Goal: Task Accomplishment & Management: Complete application form

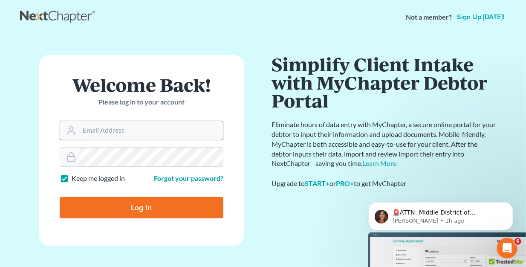
click at [151, 130] on input "Email Address" at bounding box center [151, 130] width 144 height 19
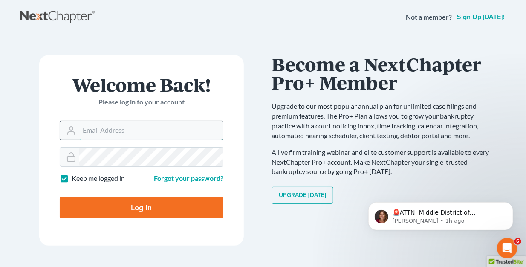
type input "[EMAIL_ADDRESS][DOMAIN_NAME]"
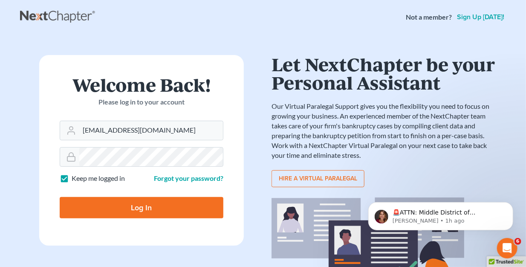
click at [146, 207] on input "Log In" at bounding box center [142, 207] width 164 height 21
type input "Thinking..."
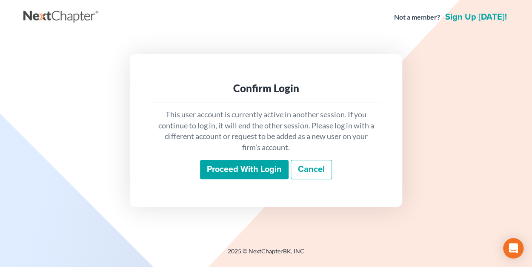
click at [258, 169] on input "Proceed with login" at bounding box center [244, 170] width 89 height 20
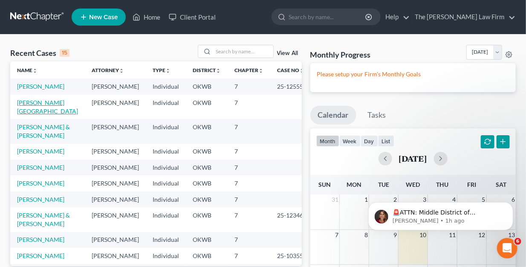
click at [24, 111] on link "Moore, Kimberley" at bounding box center [47, 107] width 61 height 16
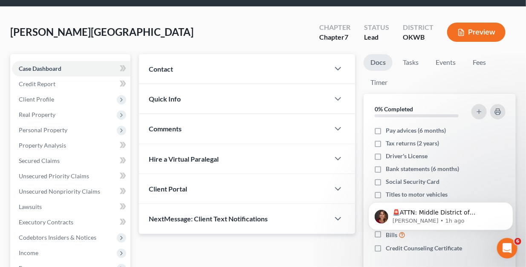
scroll to position [43, 0]
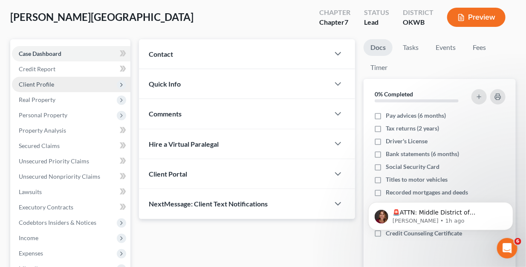
click at [41, 83] on span "Client Profile" at bounding box center [36, 84] width 35 height 7
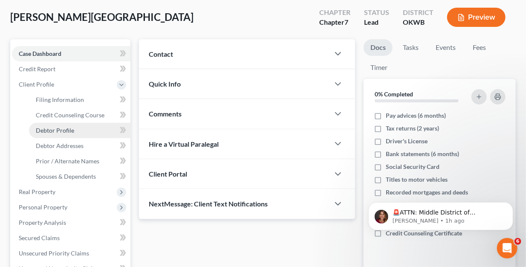
click at [55, 129] on span "Debtor Profile" at bounding box center [55, 130] width 38 height 7
select select "1"
select select "3"
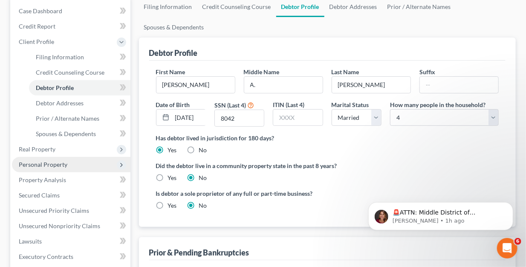
scroll to position [128, 0]
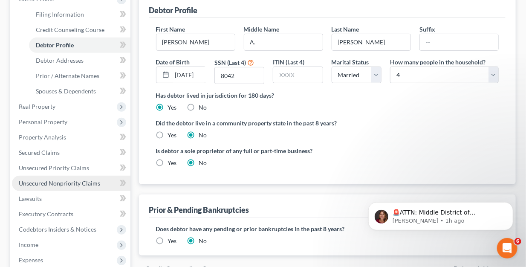
click at [34, 181] on span "Unsecured Nonpriority Claims" at bounding box center [59, 182] width 81 height 7
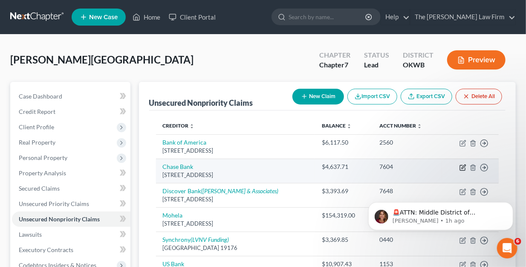
click at [460, 165] on icon "button" at bounding box center [462, 167] width 5 height 5
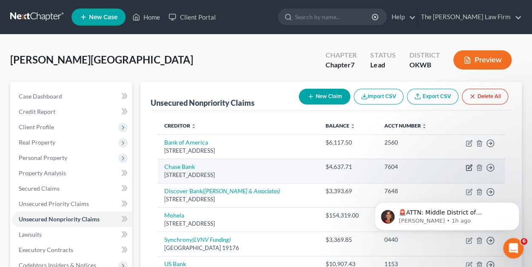
select select "14"
select select "2"
select select "0"
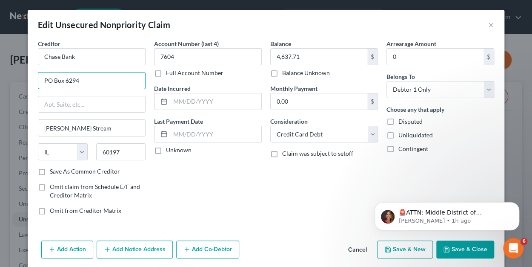
drag, startPoint x: 85, startPoint y: 83, endPoint x: 17, endPoint y: 78, distance: 67.5
click at [17, 78] on div "Edit Unsecured Nonpriority Claim × Creditor * Chase Bank PO Box 6294 Carol Stre…" at bounding box center [266, 133] width 532 height 267
type input "PO Box 15548"
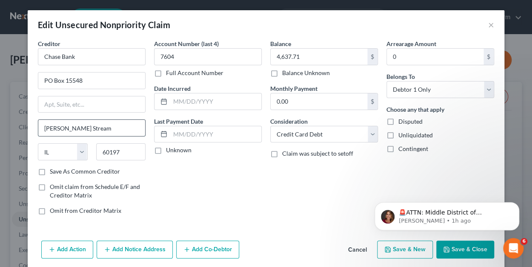
click at [83, 123] on input "Carol Stream" at bounding box center [91, 128] width 107 height 16
drag, startPoint x: 84, startPoint y: 125, endPoint x: 6, endPoint y: 127, distance: 78.4
click at [6, 127] on div "Edit Unsecured Nonpriority Claim × Creditor * Chase Bank PO Box 15548 Carol Str…" at bounding box center [266, 133] width 532 height 267
type input "Wilmington"
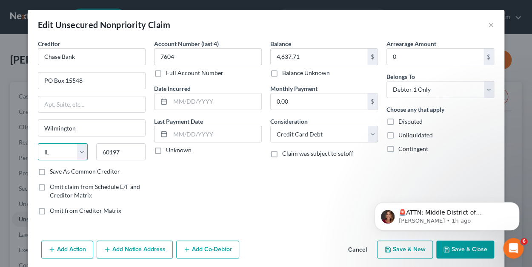
select select "7"
type input "19886"
click at [227, 181] on div "Account Number (last 4) 7604 Full Account Number Date Incurred Last Payment Dat…" at bounding box center [208, 130] width 116 height 182
click at [50, 171] on label "Save As Common Creditor" at bounding box center [85, 171] width 70 height 9
click at [53, 171] on input "Save As Common Creditor" at bounding box center [56, 170] width 6 height 6
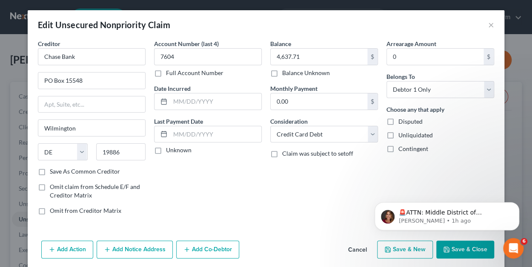
checkbox input "true"
drag, startPoint x: 59, startPoint y: 58, endPoint x: 129, endPoint y: 57, distance: 70.7
click at [129, 57] on input "Chase Bank" at bounding box center [92, 56] width 108 height 17
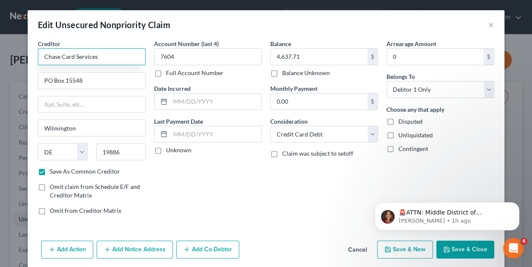
type input "Chase Card Services"
click at [473, 247] on button "Save & Close" at bounding box center [466, 249] width 58 height 18
checkbox input "false"
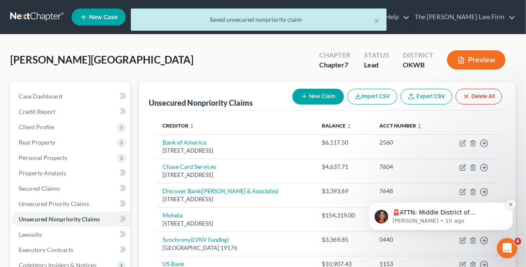
click at [509, 203] on icon "Dismiss notification" at bounding box center [510, 203] width 5 height 5
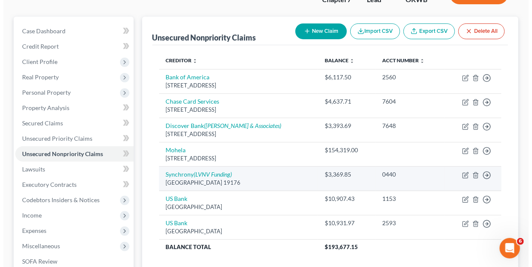
scroll to position [85, 0]
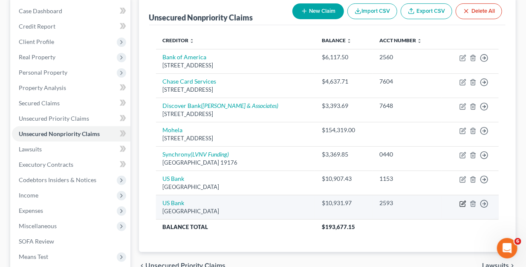
click at [462, 202] on icon "button" at bounding box center [463, 203] width 4 height 4
select select "26"
select select "2"
select select "0"
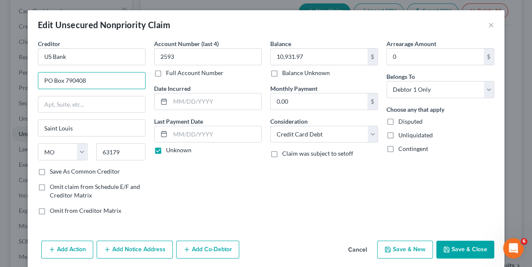
drag, startPoint x: 90, startPoint y: 81, endPoint x: 14, endPoint y: 80, distance: 76.2
click at [14, 80] on div "Edit Unsecured Nonpriority Claim × Creditor * US Bank PO Box 790408 Saint Louis…" at bounding box center [266, 133] width 532 height 267
click at [204, 173] on div "Account Number (last 4) 2593 Full Account Number Date Incurred Last Payment Dat…" at bounding box center [208, 130] width 116 height 182
click at [131, 245] on button "Add Notice Address" at bounding box center [135, 249] width 76 height 18
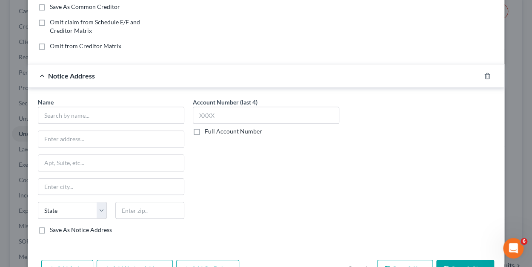
scroll to position [170, 0]
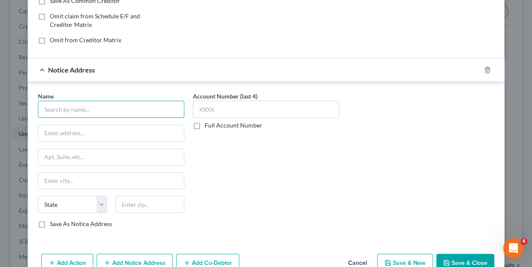
click at [63, 106] on input "text" at bounding box center [111, 109] width 147 height 17
type input "Sunrise Credit Services Inc"
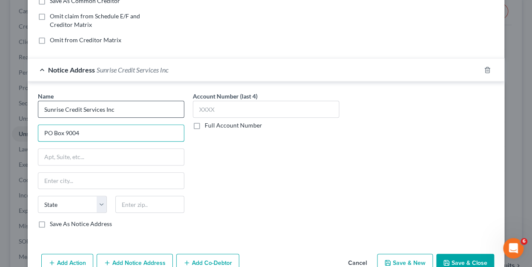
type input "PO Box 9004"
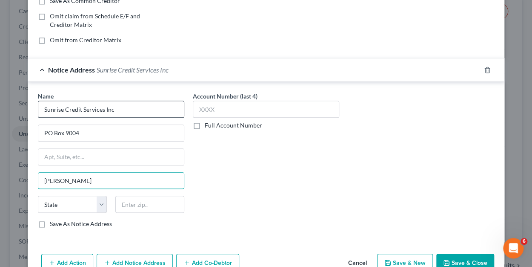
type input "Melville"
select select "35"
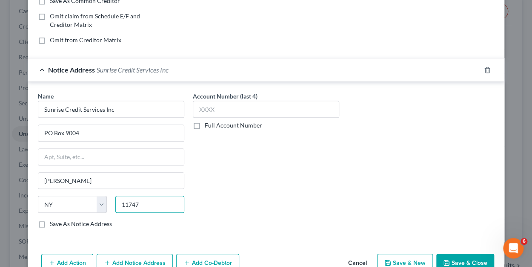
type input "11747"
click at [50, 224] on label "Save As Notice Address" at bounding box center [81, 223] width 62 height 9
click at [53, 224] on input "Save As Notice Address" at bounding box center [56, 222] width 6 height 6
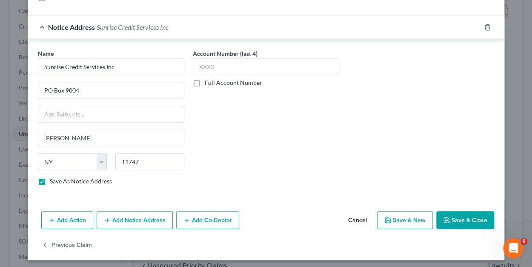
click at [455, 217] on button "Save & Close" at bounding box center [466, 220] width 58 height 18
checkbox input "false"
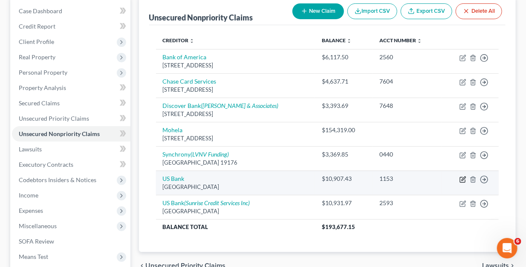
click at [462, 177] on icon "button" at bounding box center [462, 179] width 7 height 7
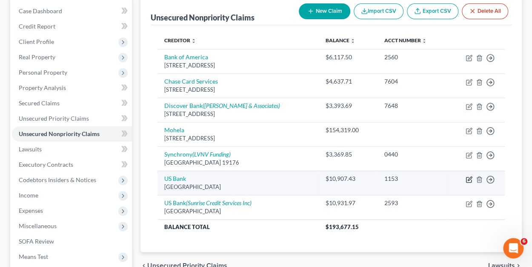
select select "26"
select select "2"
select select "0"
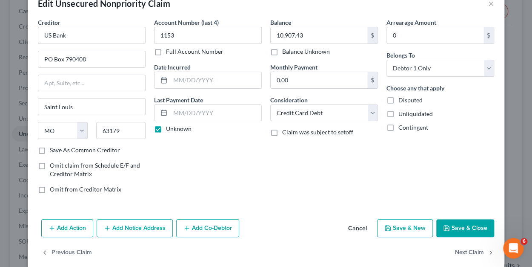
scroll to position [32, 0]
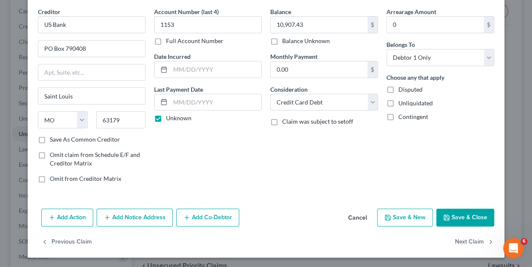
click at [117, 215] on button "Add Notice Address" at bounding box center [135, 217] width 76 height 18
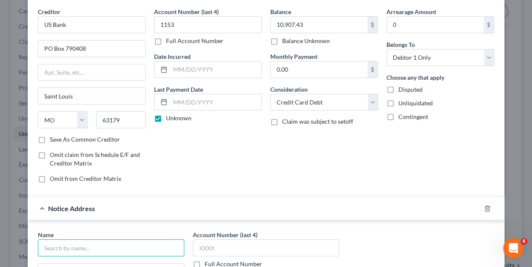
click at [101, 243] on input "text" at bounding box center [111, 247] width 147 height 17
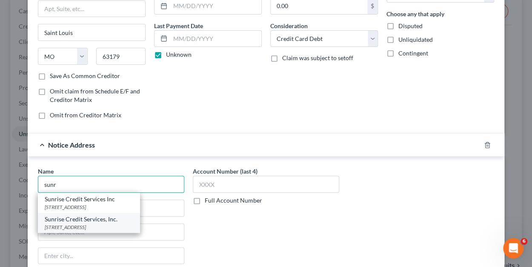
scroll to position [117, 0]
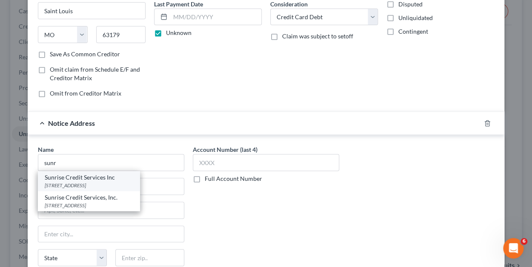
click at [70, 178] on div "Sunrise Credit Services Inc" at bounding box center [89, 177] width 89 height 9
type input "Sunrise Credit Services Inc"
type input "PO Box 9004"
type input "Melville"
select select "35"
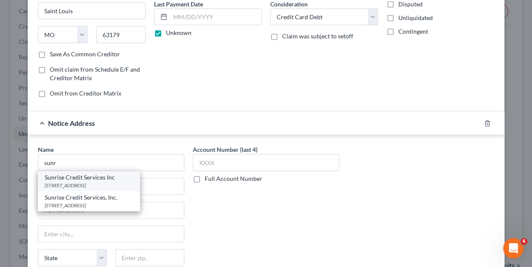
type input "11747"
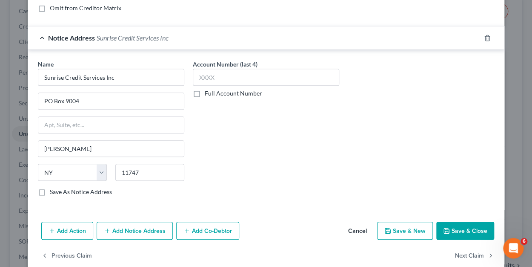
scroll to position [215, 0]
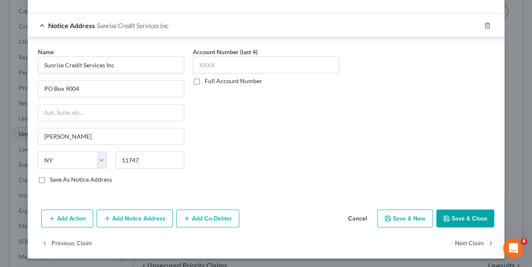
click at [477, 216] on button "Save & Close" at bounding box center [466, 218] width 58 height 18
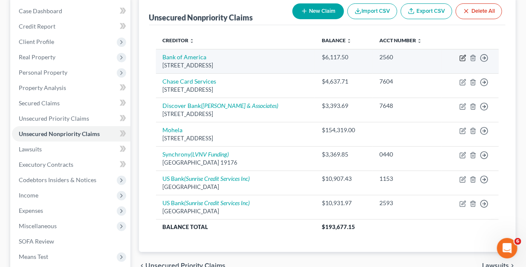
click at [464, 57] on icon "button" at bounding box center [463, 57] width 4 height 4
select select "7"
select select "2"
select select "0"
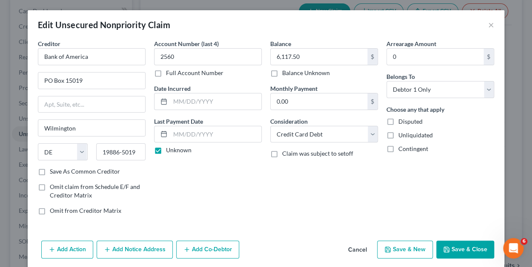
click at [118, 250] on button "Add Notice Address" at bounding box center [135, 249] width 76 height 18
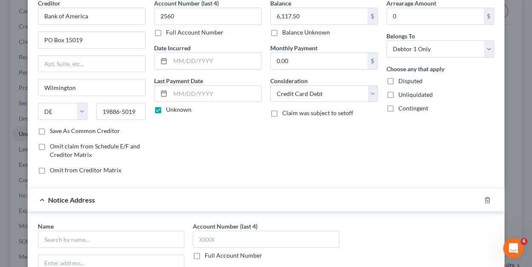
scroll to position [85, 0]
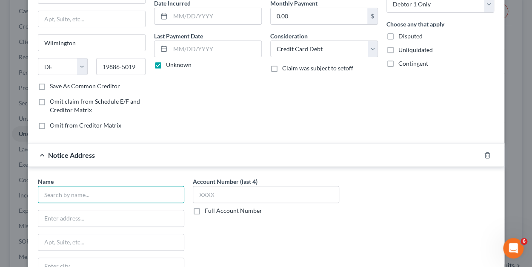
click at [69, 196] on input "text" at bounding box center [111, 194] width 147 height 17
type input "Credit Control LLC"
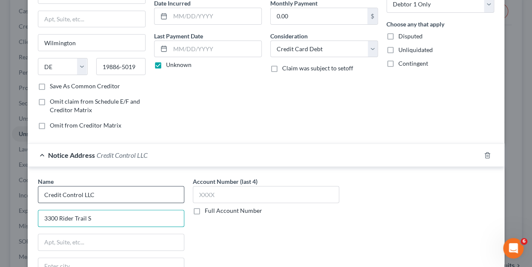
type input "3300 Rider Trail S"
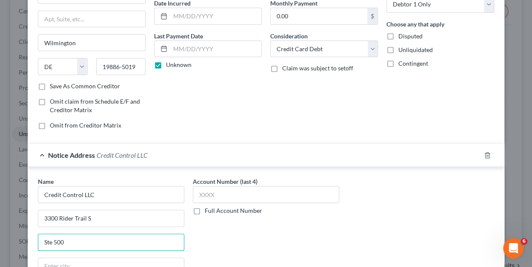
type input "Ste 500"
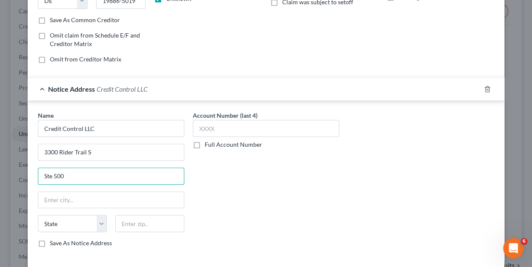
scroll to position [170, 0]
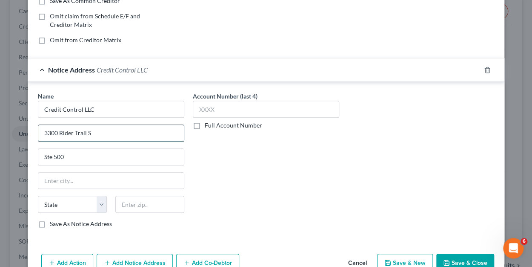
click at [107, 131] on input "3300 Rider Trail S" at bounding box center [111, 133] width 146 height 16
click at [65, 181] on input "text" at bounding box center [111, 181] width 146 height 16
type input "Earth City"
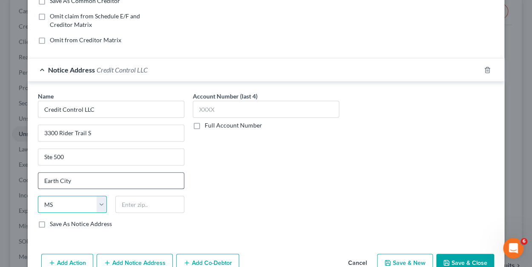
select select "26"
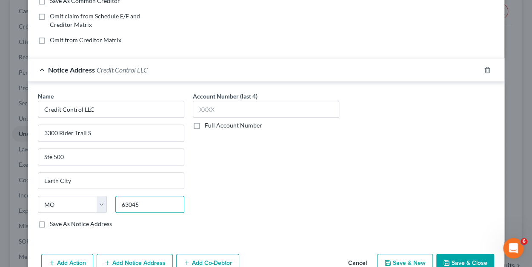
scroll to position [213, 0]
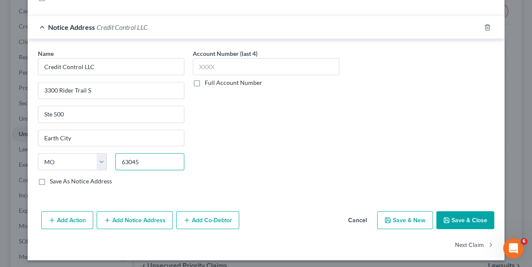
type input "63045"
click at [457, 215] on button "Save & Close" at bounding box center [466, 220] width 58 height 18
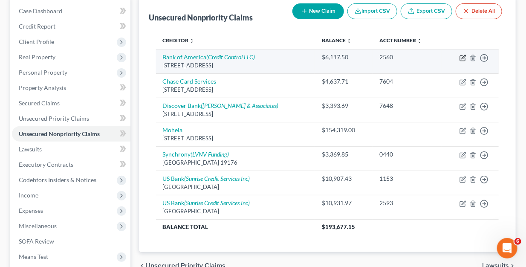
click at [462, 57] on icon "button" at bounding box center [463, 57] width 4 height 4
select select "7"
select select "2"
select select "0"
select select "26"
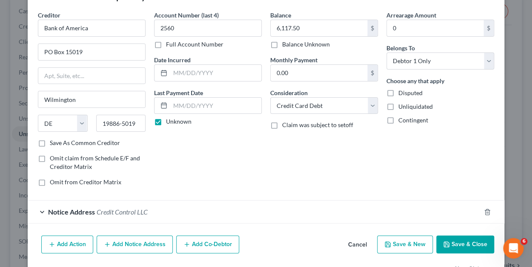
scroll to position [55, 0]
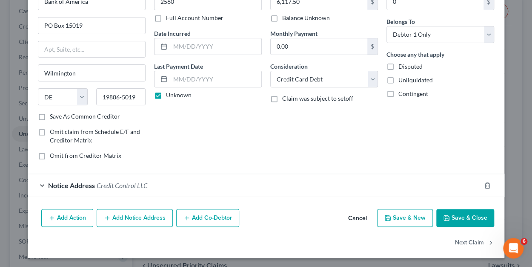
click at [103, 184] on span "Credit Control LLC" at bounding box center [122, 185] width 51 height 8
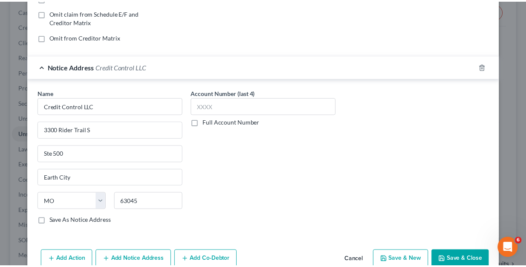
scroll to position [183, 0]
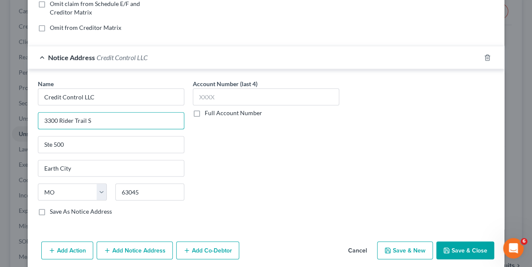
drag, startPoint x: 98, startPoint y: 119, endPoint x: 29, endPoint y: 116, distance: 68.6
click at [29, 116] on div "Name * Credit Control LLC 3300 Rider Trail S Ste 500 Earth City State AL AK AR …" at bounding box center [266, 149] width 477 height 160
type input "PO Box 488"
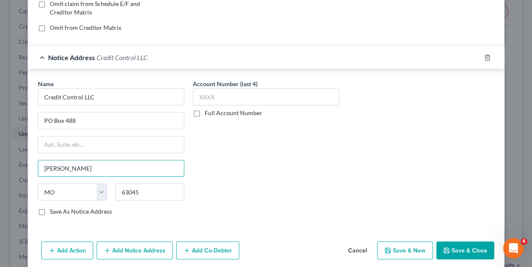
type input "Hazelwood"
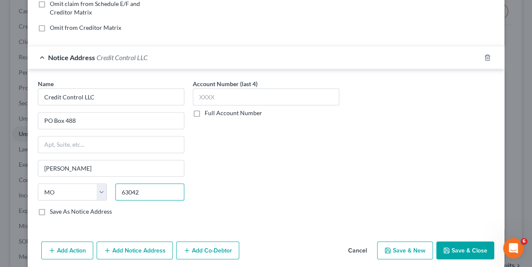
type input "63042"
click at [468, 244] on button "Save & Close" at bounding box center [466, 250] width 58 height 18
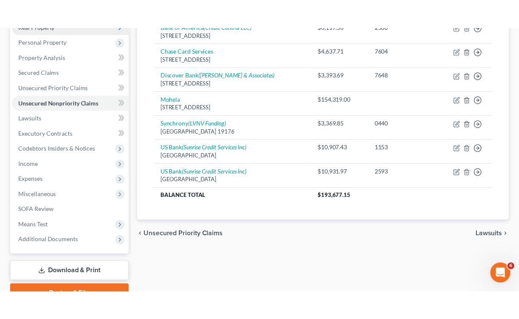
scroll to position [133, 0]
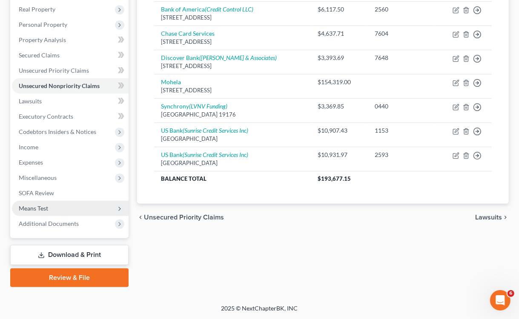
click at [46, 206] on span "Means Test" at bounding box center [33, 208] width 29 height 7
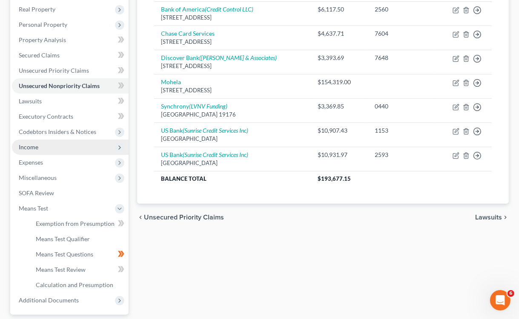
click at [26, 144] on span "Income" at bounding box center [29, 147] width 20 height 7
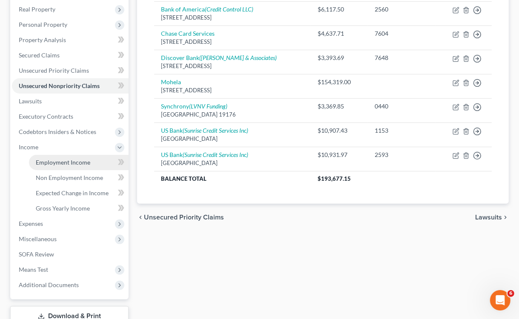
click at [72, 164] on span "Employment Income" at bounding box center [63, 162] width 55 height 7
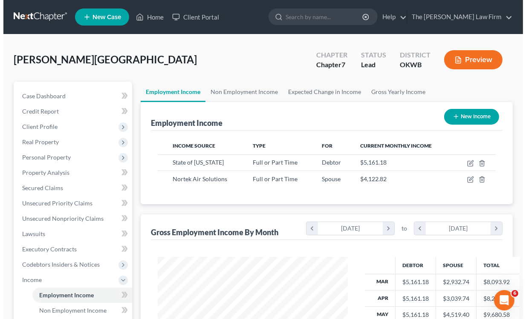
scroll to position [152, 207]
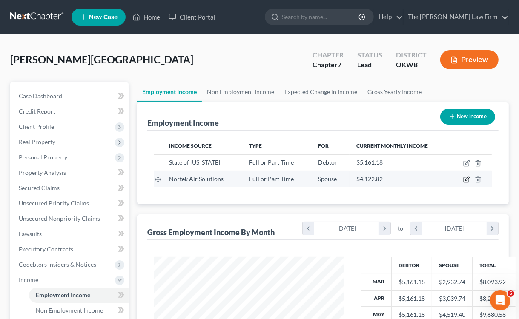
click at [468, 177] on icon "button" at bounding box center [466, 179] width 7 height 7
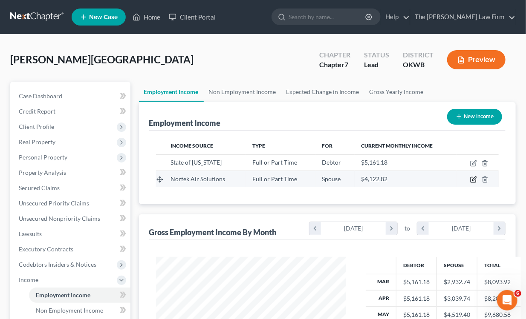
select select "0"
select select "37"
select select "2"
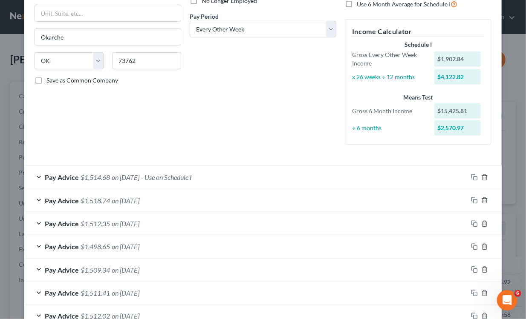
scroll to position [123, 0]
drag, startPoint x: 469, startPoint y: 176, endPoint x: 258, endPoint y: 167, distance: 211.4
click at [471, 176] on icon "button" at bounding box center [474, 178] width 7 height 7
click at [96, 181] on span "$1,514.68" at bounding box center [95, 178] width 29 height 8
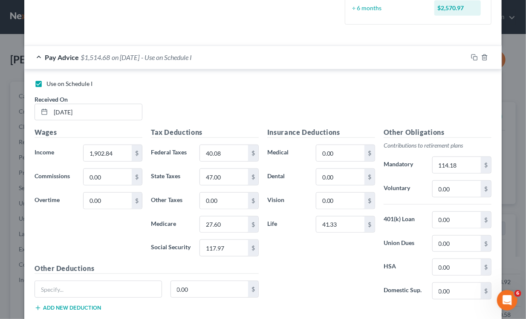
scroll to position [250, 0]
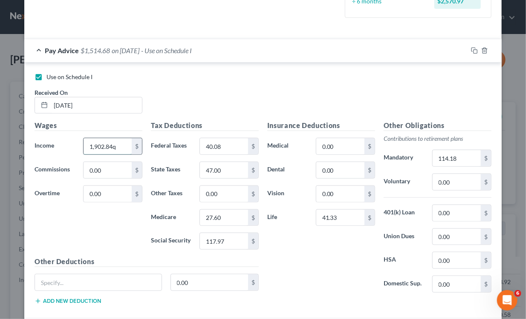
type input "1,902.84"
type input "1"
type input "47"
click at [230, 89] on div "Use on Schedule I Received On * 07/25/2025" at bounding box center [262, 97] width 465 height 48
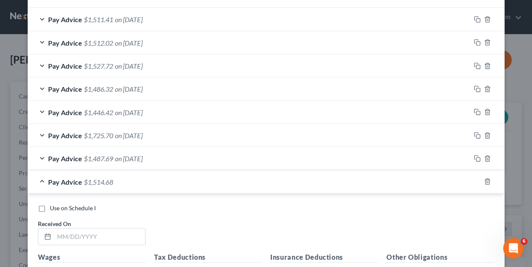
scroll to position [724, 0]
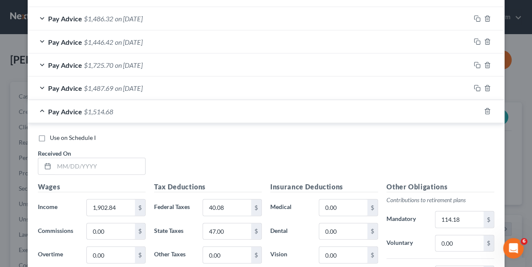
click at [77, 113] on div "Pay Advice $1,514.68" at bounding box center [254, 111] width 453 height 23
click at [78, 161] on input "text" at bounding box center [99, 166] width 91 height 16
type input "7/11/2025"
click at [128, 200] on input "1,902.84" at bounding box center [111, 207] width 48 height 16
drag, startPoint x: 124, startPoint y: 203, endPoint x: 81, endPoint y: 206, distance: 43.5
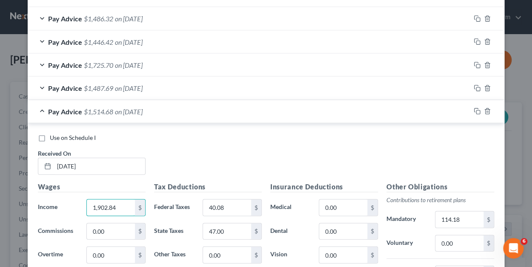
click at [82, 206] on div "1,902.84 $" at bounding box center [116, 207] width 68 height 17
type input "3,811.80"
type input "80.85"
type input "55.28"
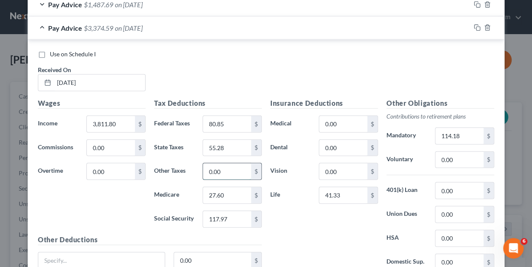
scroll to position [809, 0]
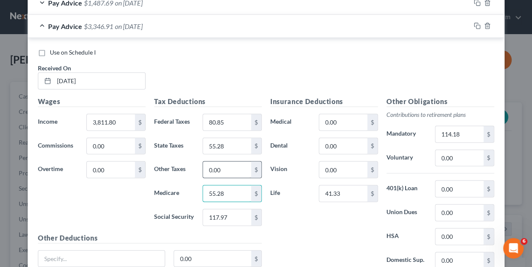
type input "55.28"
type input "95"
type input "236.33"
type input "7"
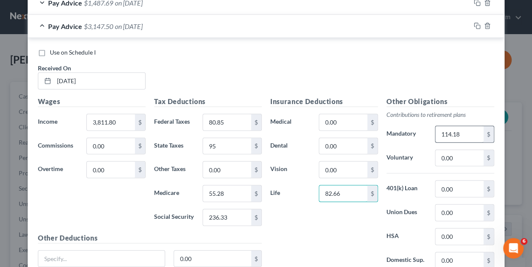
type input "82.66"
click at [466, 127] on input "114.18" at bounding box center [460, 134] width 48 height 16
type input "228.72"
click at [451, 65] on div "Use on Schedule I Received On * 7/11/2025" at bounding box center [266, 72] width 465 height 48
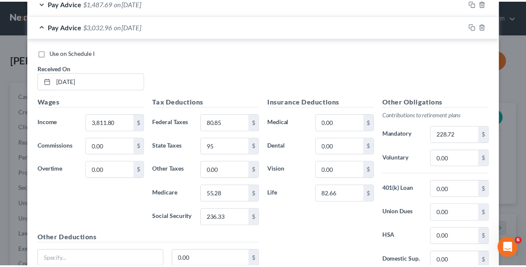
scroll to position [879, 0]
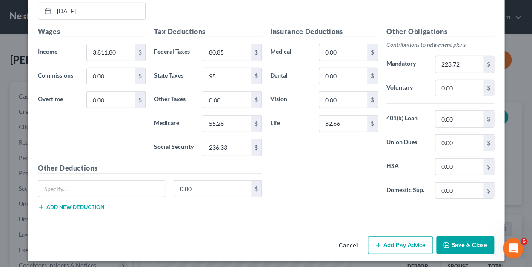
click at [455, 241] on button "Save & Close" at bounding box center [466, 245] width 58 height 18
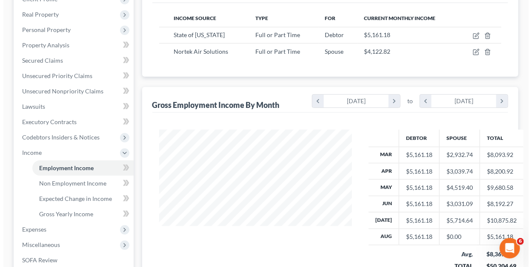
scroll to position [85, 0]
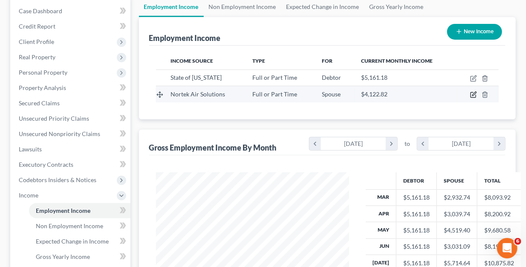
click at [472, 93] on icon "button" at bounding box center [473, 94] width 7 height 7
select select "0"
select select "37"
select select "2"
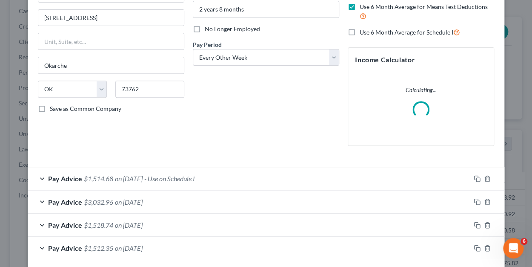
scroll to position [213, 0]
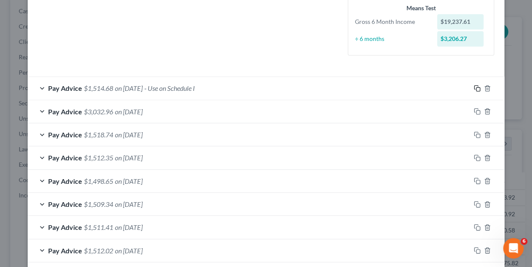
click at [474, 87] on icon "button" at bounding box center [477, 88] width 7 height 7
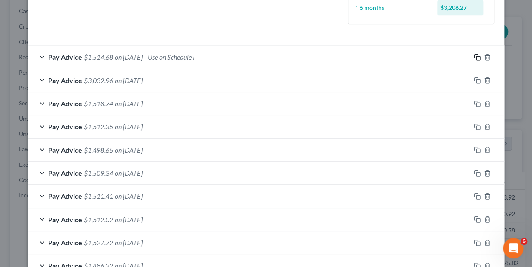
scroll to position [383, 0]
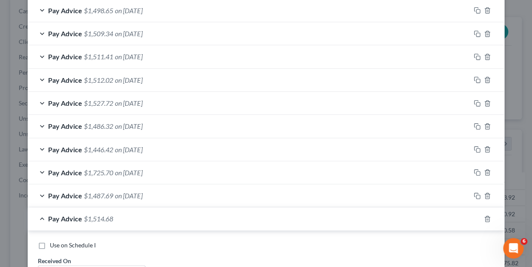
click at [85, 217] on span "$1,514.68" at bounding box center [98, 218] width 29 height 8
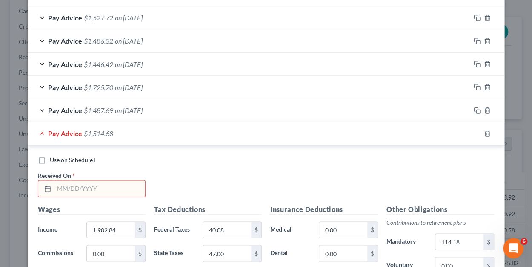
click at [63, 186] on input "text" at bounding box center [99, 188] width 91 height 16
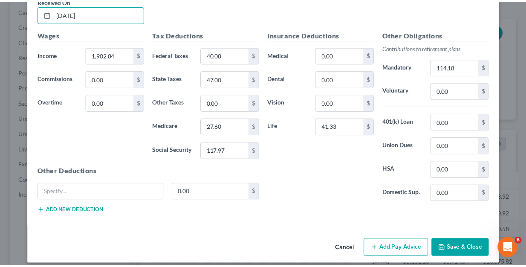
scroll to position [647, 0]
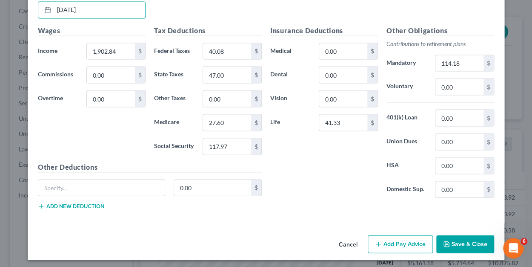
type input "08/15/2025"
click at [477, 239] on button "Save & Close" at bounding box center [466, 244] width 58 height 18
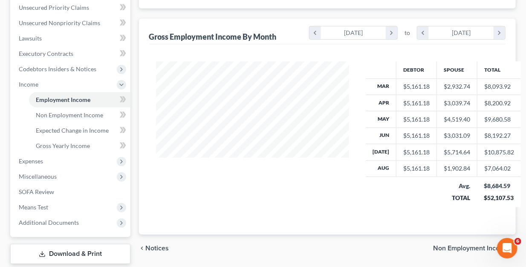
scroll to position [247, 0]
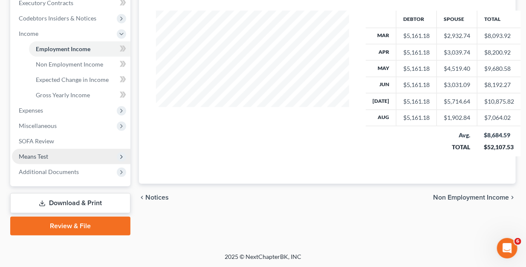
click at [33, 153] on span "Means Test" at bounding box center [33, 155] width 29 height 7
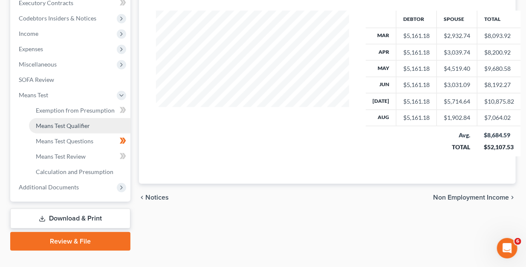
click at [59, 122] on span "Means Test Qualifier" at bounding box center [63, 125] width 54 height 7
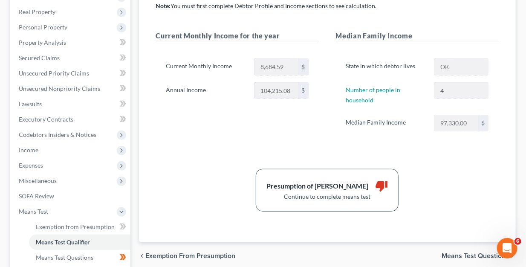
scroll to position [213, 0]
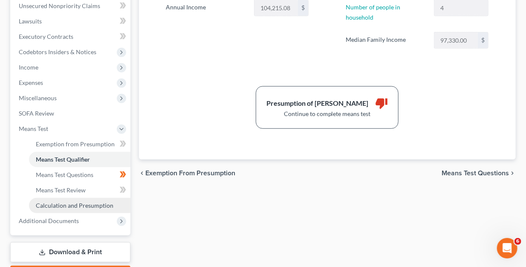
click at [65, 205] on span "Calculation and Presumption" at bounding box center [75, 204] width 78 height 7
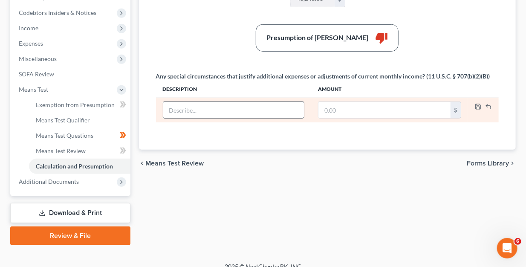
scroll to position [256, 0]
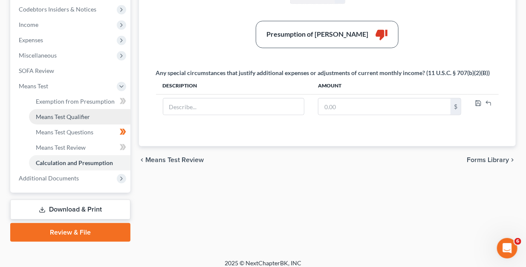
click at [77, 113] on span "Means Test Qualifier" at bounding box center [63, 116] width 54 height 7
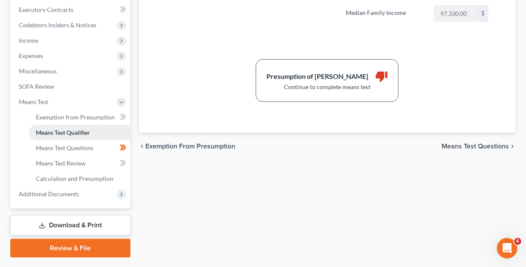
scroll to position [256, 0]
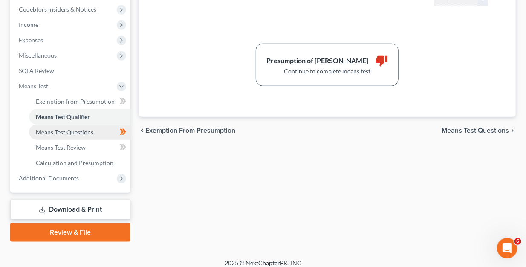
click at [78, 134] on span "Means Test Questions" at bounding box center [65, 131] width 58 height 7
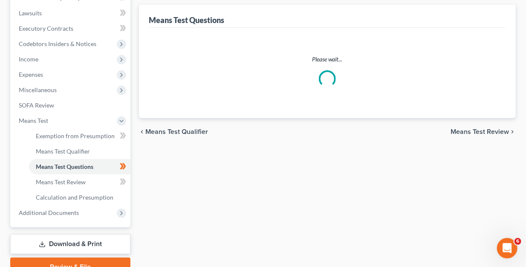
select select "3"
select select "1"
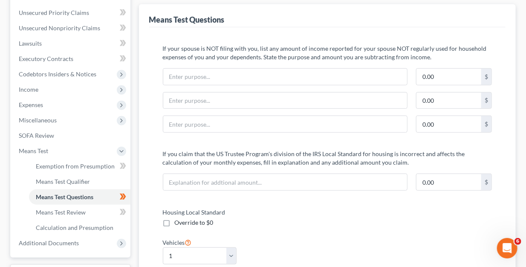
scroll to position [170, 0]
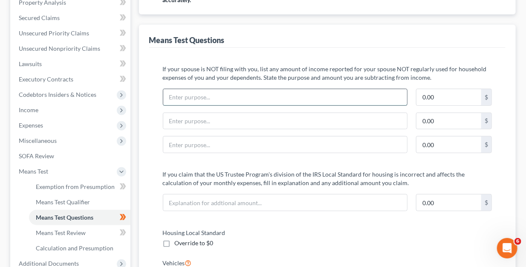
click at [240, 95] on input "text" at bounding box center [285, 97] width 244 height 16
type input "s"
type input "Spouse: US Bank"
type input "131.00"
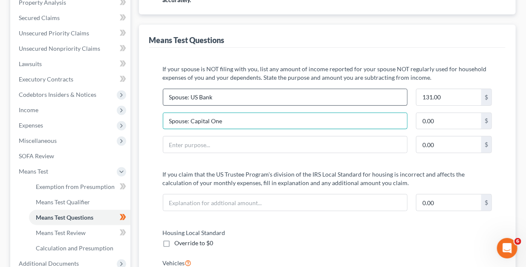
type input "Spouse: Capital One"
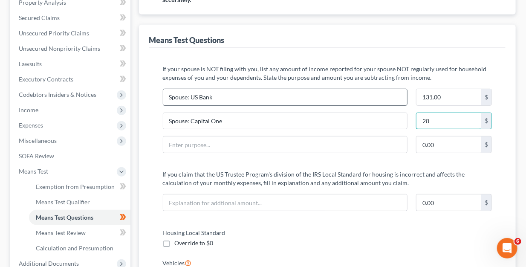
type input "28"
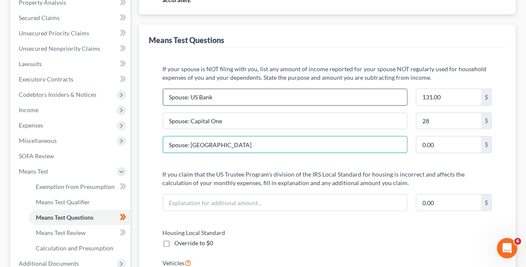
type input "0"
type input "Spouse: State Farm"
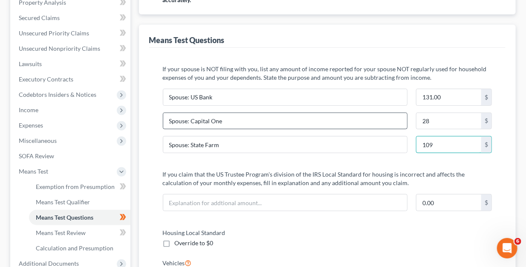
type input "109"
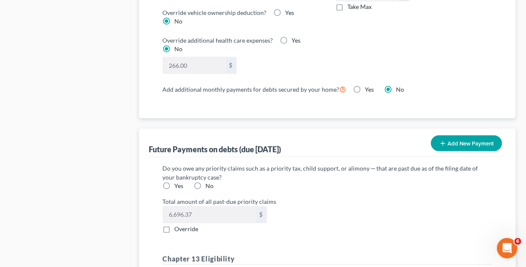
scroll to position [809, 0]
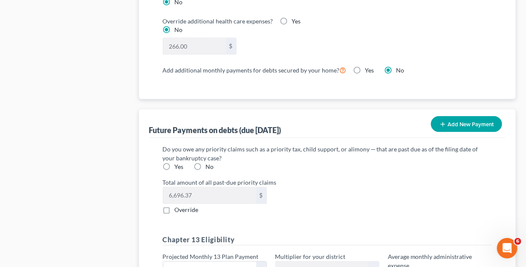
drag, startPoint x: 166, startPoint y: 164, endPoint x: 202, endPoint y: 155, distance: 37.1
click at [175, 163] on label "Yes" at bounding box center [179, 166] width 9 height 9
click at [178, 163] on input "Yes" at bounding box center [181, 165] width 6 height 6
radio input "true"
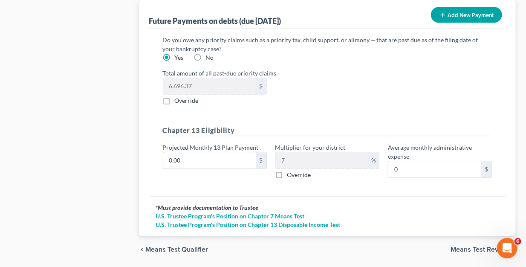
scroll to position [937, 0]
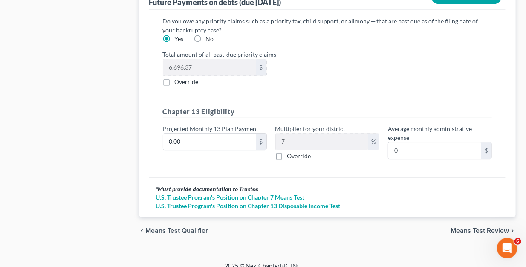
drag, startPoint x: 490, startPoint y: 225, endPoint x: 424, endPoint y: 204, distance: 69.4
click at [490, 227] on span "Means Test Review" at bounding box center [479, 230] width 58 height 7
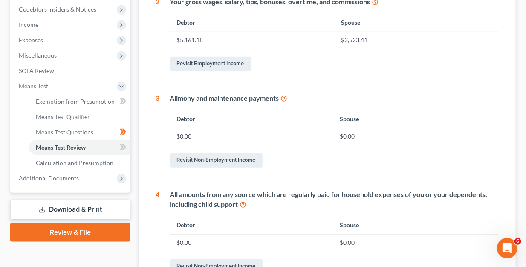
scroll to position [383, 0]
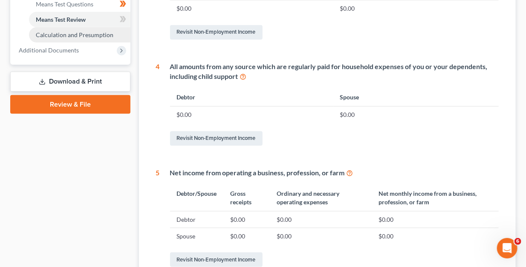
click at [67, 32] on span "Calculation and Presumption" at bounding box center [75, 34] width 78 height 7
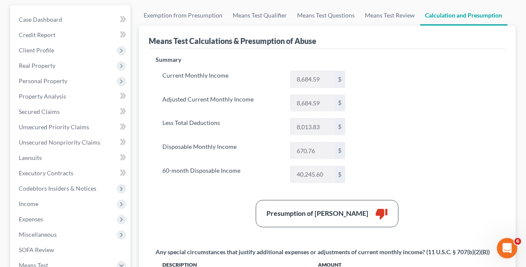
scroll to position [49, 0]
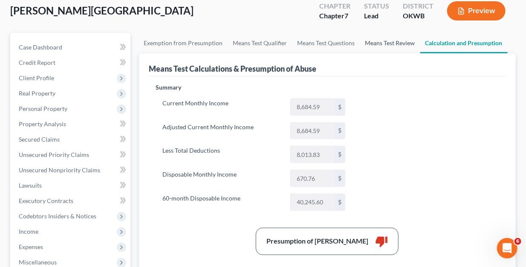
drag, startPoint x: 388, startPoint y: 41, endPoint x: 371, endPoint y: 36, distance: 17.9
click at [388, 41] on link "Means Test Review" at bounding box center [390, 43] width 60 height 20
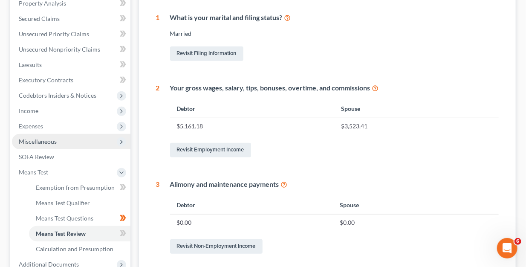
scroll to position [170, 0]
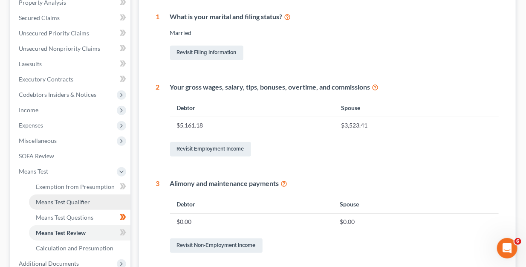
click at [59, 204] on span "Means Test Qualifier" at bounding box center [63, 201] width 54 height 7
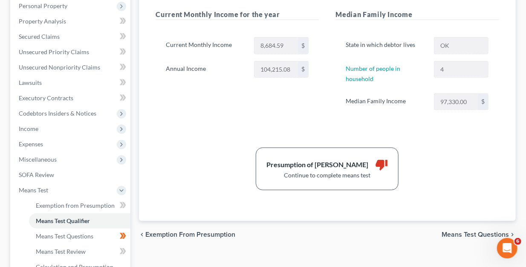
scroll to position [170, 0]
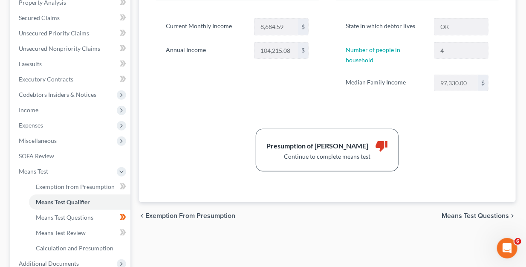
click at [463, 212] on span "Means Test Questions" at bounding box center [474, 215] width 67 height 7
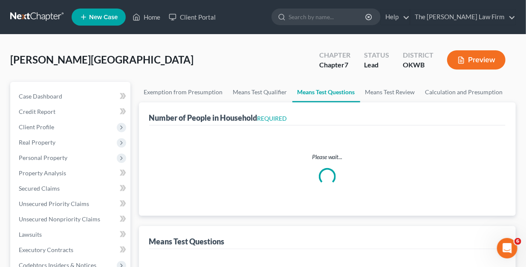
select select "3"
select select "1"
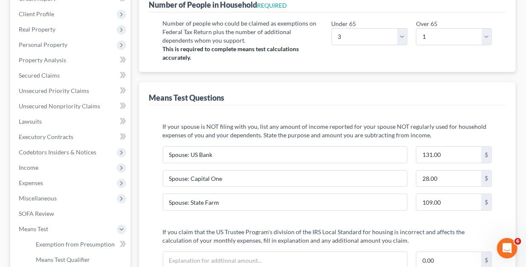
scroll to position [128, 0]
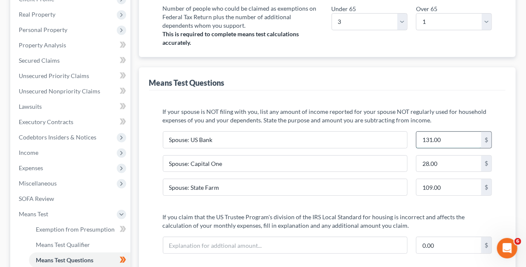
click at [429, 140] on input "131.00" at bounding box center [448, 140] width 65 height 16
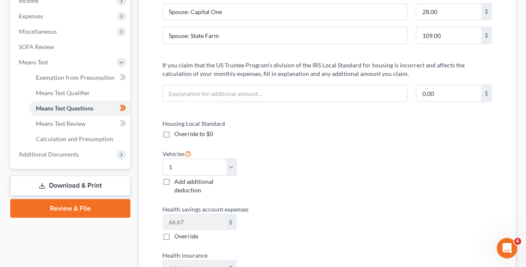
scroll to position [298, 0]
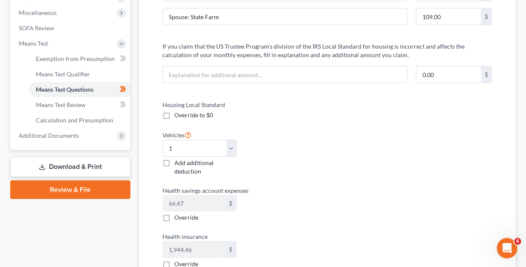
click at [175, 162] on label "Add additional deduction" at bounding box center [206, 166] width 62 height 17
click at [178, 162] on input "Add additional deduction" at bounding box center [181, 161] width 6 height 6
click at [175, 162] on label "Add additional deduction" at bounding box center [206, 166] width 62 height 17
click at [178, 162] on input "Add additional deduction" at bounding box center [181, 161] width 6 height 6
checkbox input "false"
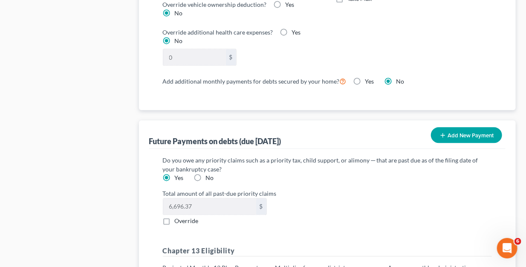
scroll to position [809, 0]
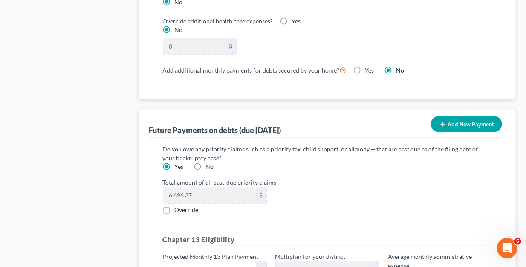
click at [175, 208] on label "Override" at bounding box center [187, 209] width 24 height 9
click at [178, 208] on input "Override" at bounding box center [181, 208] width 6 height 6
click at [175, 205] on label "Override" at bounding box center [187, 209] width 24 height 9
click at [178, 205] on input "Override" at bounding box center [181, 208] width 6 height 6
checkbox input "false"
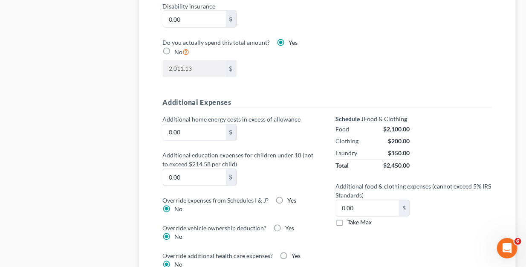
scroll to position [554, 0]
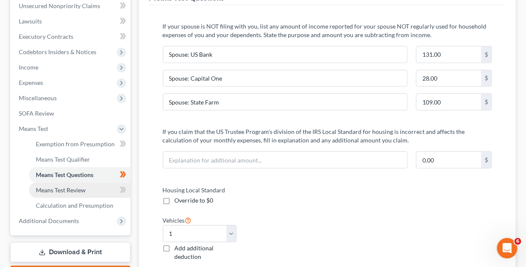
click at [75, 189] on span "Means Test Review" at bounding box center [61, 189] width 50 height 7
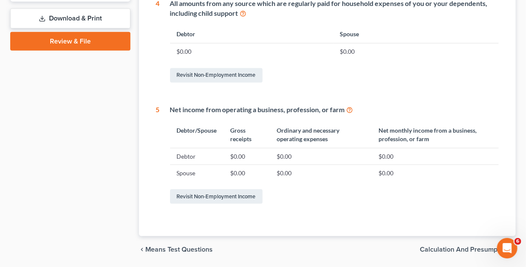
scroll to position [474, 0]
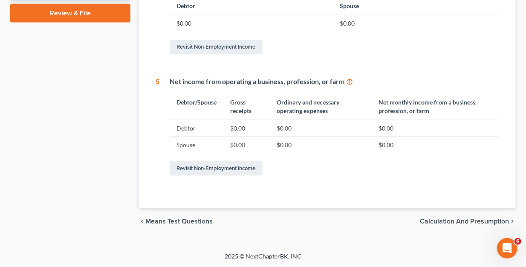
click at [437, 219] on span "Calculation and Presumption" at bounding box center [464, 221] width 89 height 7
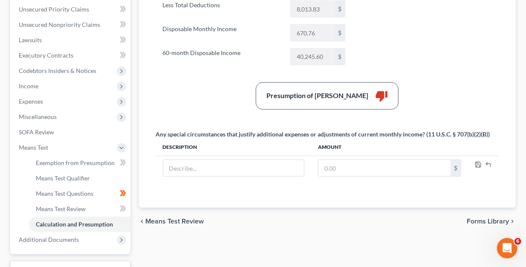
scroll to position [213, 0]
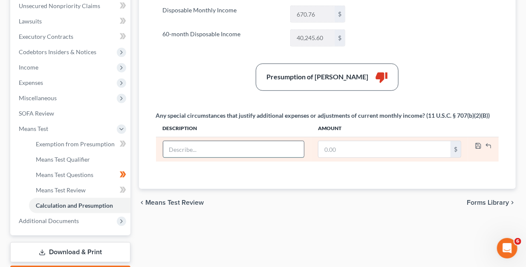
click at [216, 147] on input "text" at bounding box center [233, 149] width 141 height 16
type input "Spouse no longer receives overtime pay"
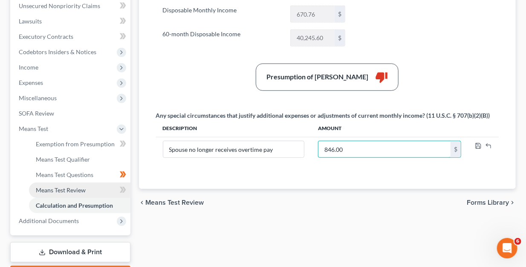
type input "846.00"
click at [54, 190] on span "Means Test Review" at bounding box center [61, 189] width 50 height 7
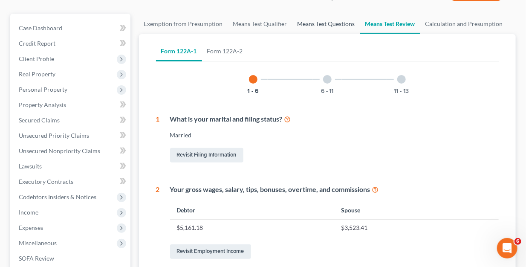
scroll to position [6, 0]
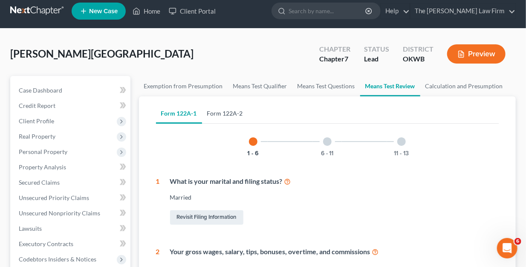
click at [234, 110] on link "Form 122A-2" at bounding box center [225, 113] width 46 height 20
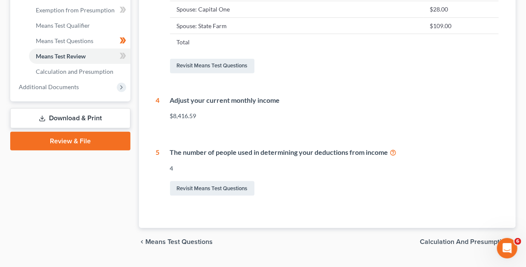
scroll to position [373, 0]
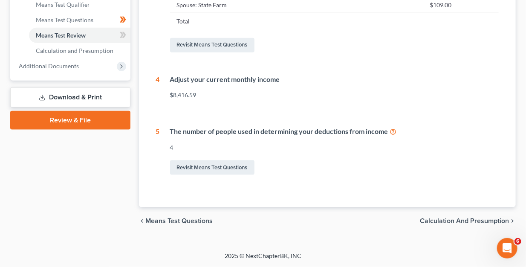
click at [457, 222] on span "Calculation and Presumption" at bounding box center [464, 220] width 89 height 7
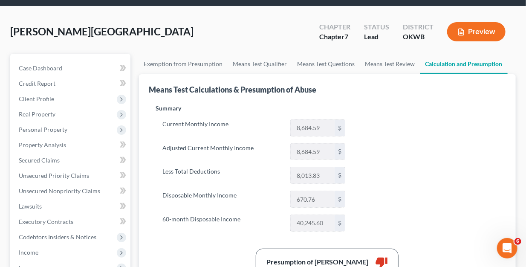
scroll to position [43, 0]
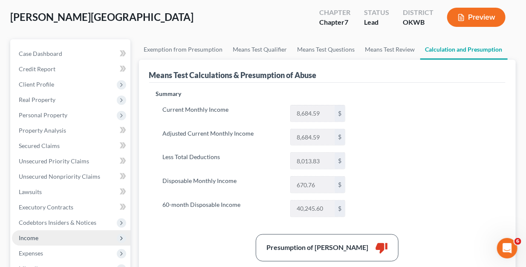
click at [23, 236] on span "Income" at bounding box center [29, 237] width 20 height 7
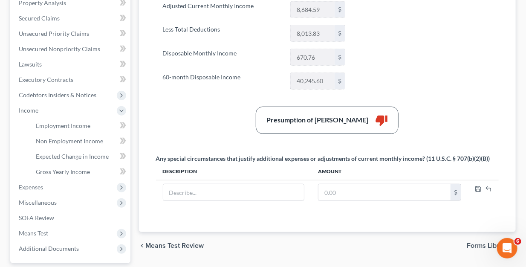
scroll to position [170, 0]
click at [55, 124] on span "Employment Income" at bounding box center [63, 124] width 55 height 7
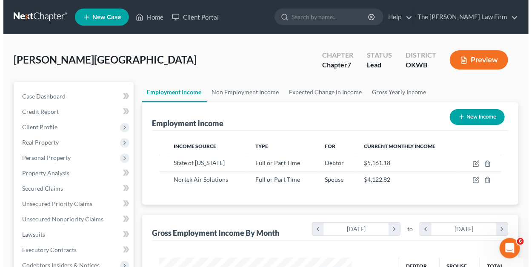
scroll to position [152, 210]
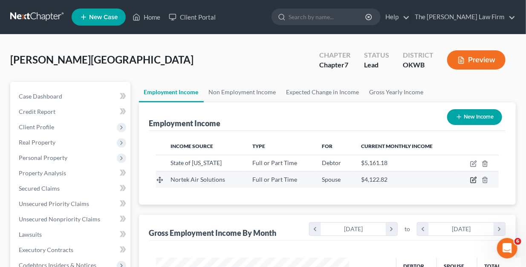
click at [474, 180] on icon "button" at bounding box center [473, 179] width 7 height 7
select select "0"
select select "37"
select select "2"
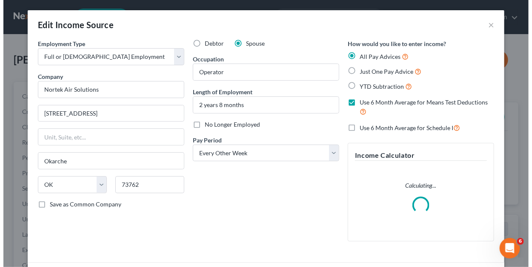
scroll to position [152, 213]
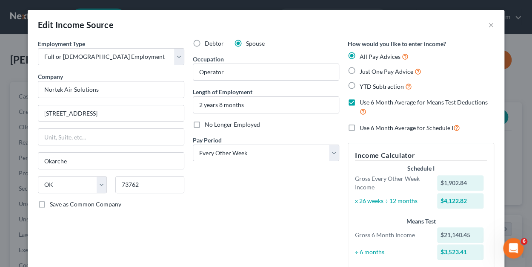
click at [360, 128] on label "Use 6 Month Average for Schedule I" at bounding box center [410, 128] width 101 height 10
click at [363, 128] on input "Use 6 Month Average for Schedule I" at bounding box center [366, 126] width 6 height 6
checkbox input "true"
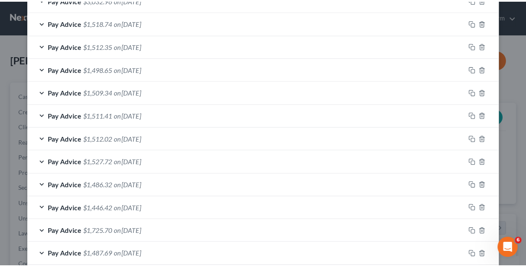
scroll to position [390, 0]
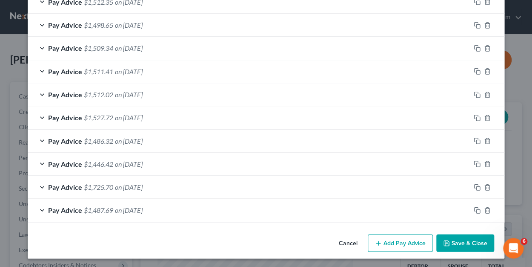
click at [473, 240] on button "Save & Close" at bounding box center [466, 243] width 58 height 18
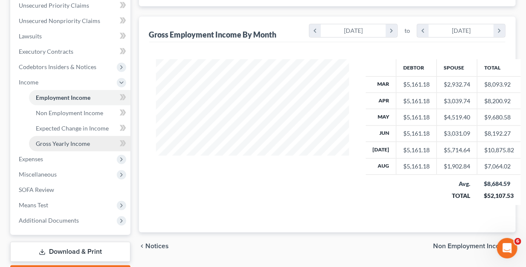
scroll to position [213, 0]
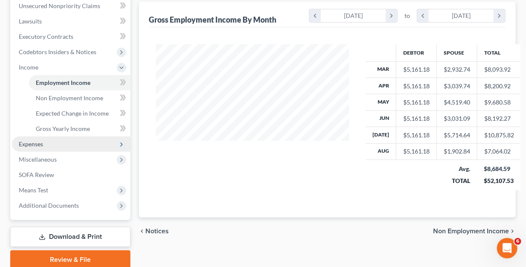
drag, startPoint x: 33, startPoint y: 144, endPoint x: 38, endPoint y: 145, distance: 5.3
click at [33, 144] on span "Expenses" at bounding box center [31, 143] width 24 height 7
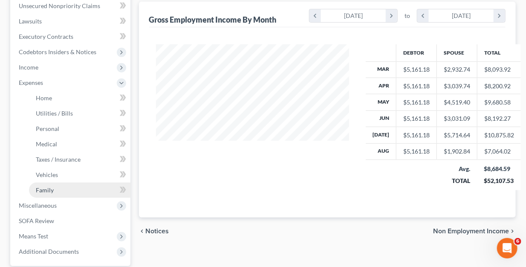
click at [56, 186] on link "Family" at bounding box center [79, 189] width 101 height 15
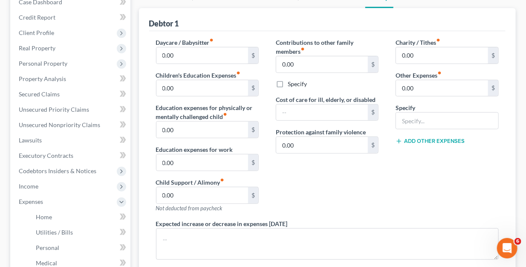
scroll to position [58, 0]
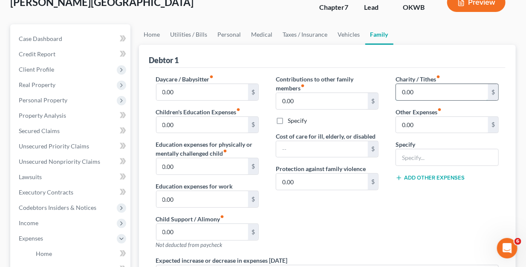
click at [423, 92] on input "0.00" at bounding box center [442, 92] width 92 height 16
click at [399, 230] on div "Charity / Tithes fiber_manual_record 0.00 $ Other Expenses fiber_manual_record …" at bounding box center [447, 165] width 120 height 181
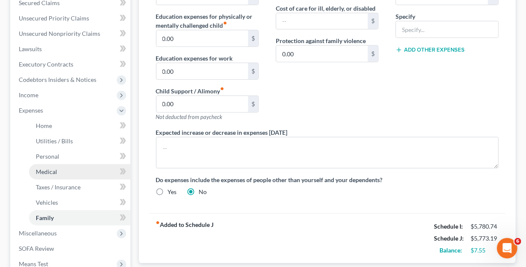
scroll to position [293, 0]
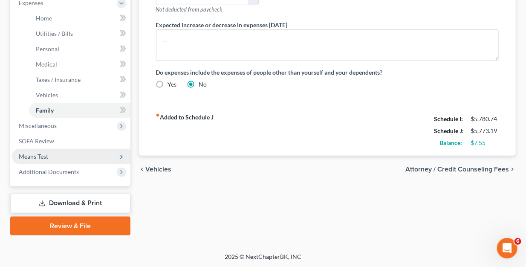
drag, startPoint x: 35, startPoint y: 155, endPoint x: 55, endPoint y: 154, distance: 20.5
click at [36, 155] on span "Means Test" at bounding box center [33, 155] width 29 height 7
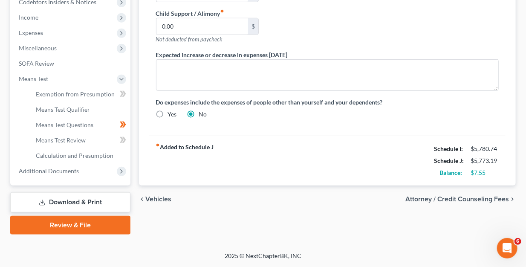
scroll to position [262, 0]
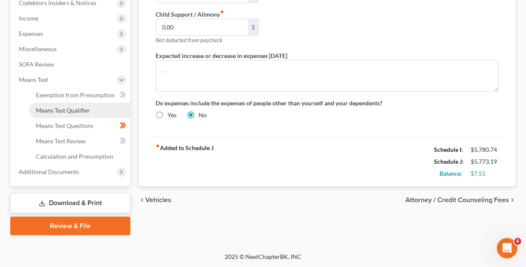
click at [63, 108] on span "Means Test Qualifier" at bounding box center [63, 109] width 54 height 7
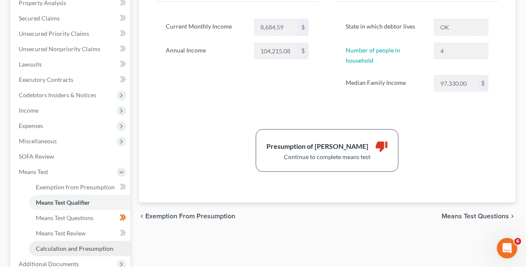
scroll to position [213, 0]
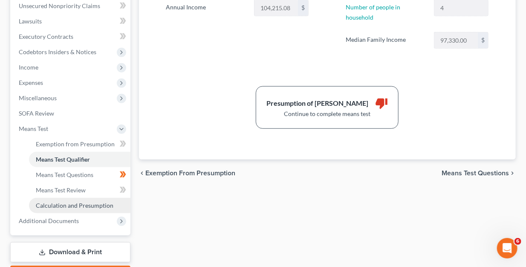
drag, startPoint x: 76, startPoint y: 201, endPoint x: 102, endPoint y: 198, distance: 26.2
click at [77, 202] on span "Calculation and Presumption" at bounding box center [75, 204] width 78 height 7
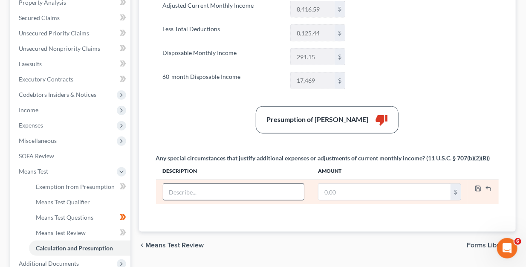
scroll to position [219, 0]
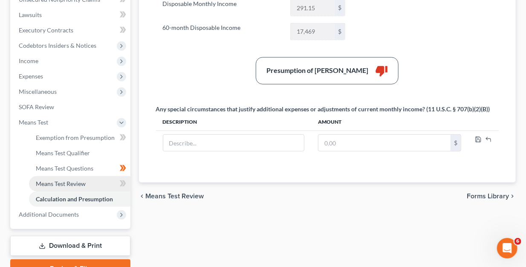
click at [62, 184] on span "Means Test Review" at bounding box center [61, 183] width 50 height 7
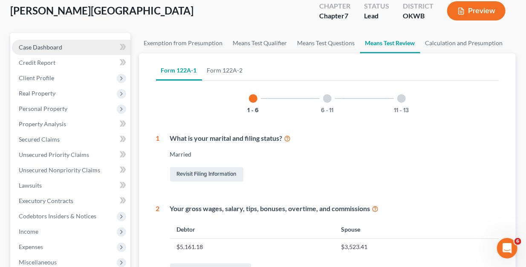
scroll to position [49, 0]
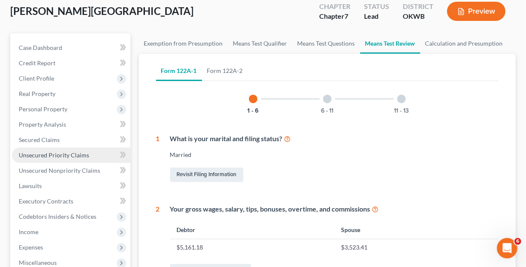
click at [54, 157] on span "Unsecured Priority Claims" at bounding box center [54, 154] width 70 height 7
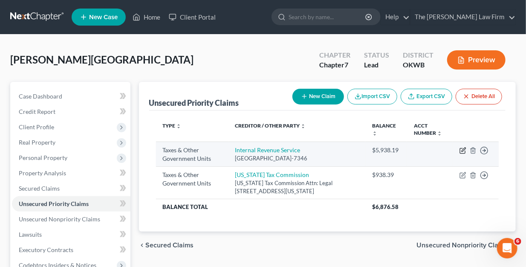
click at [460, 149] on icon "button" at bounding box center [462, 150] width 7 height 7
select select "0"
select select "39"
select select "2"
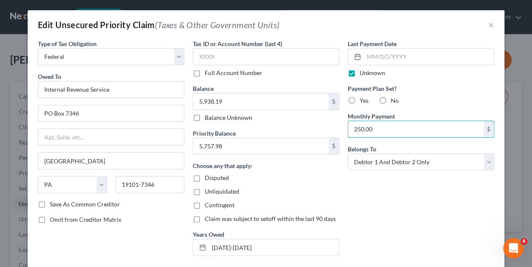
type input "250.00"
click at [485, 162] on select "Select Debtor 1 Only Debtor 2 Only Debtor 1 And Debtor 2 Only At Least One Of T…" at bounding box center [421, 161] width 147 height 17
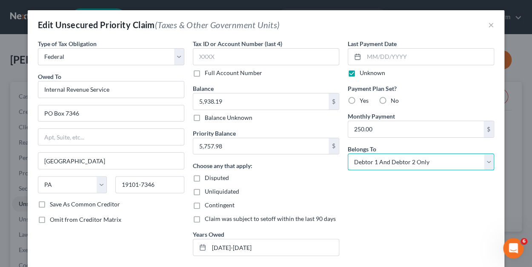
select select "0"
click at [348, 153] on select "Select Debtor 1 Only Debtor 2 Only Debtor 1 And Debtor 2 Only At Least One Of T…" at bounding box center [421, 161] width 147 height 17
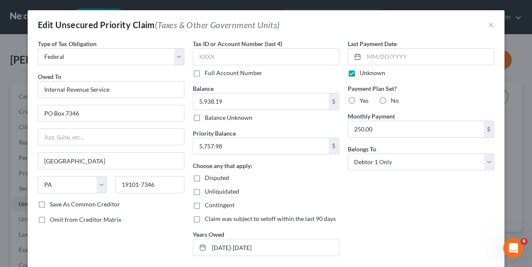
click at [417, 210] on div "Last Payment Date Unknown Payment Plan Set? Yes No Monthly Payment 250.00 $ Bel…" at bounding box center [421, 150] width 155 height 223
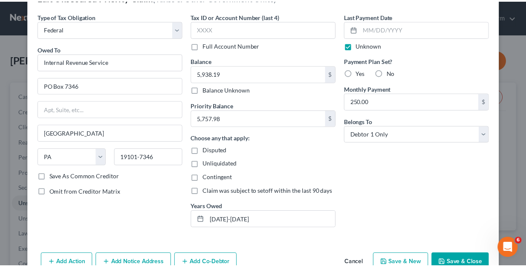
scroll to position [43, 0]
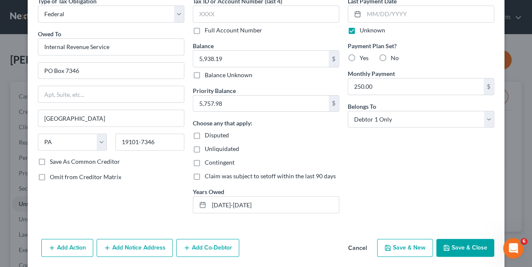
click at [461, 246] on button "Save & Close" at bounding box center [466, 248] width 58 height 18
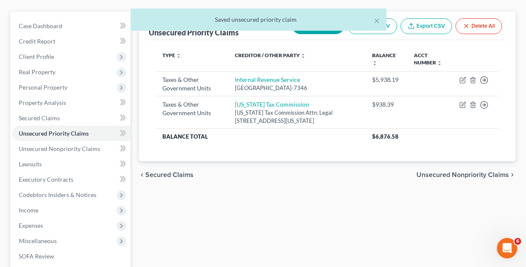
scroll to position [85, 0]
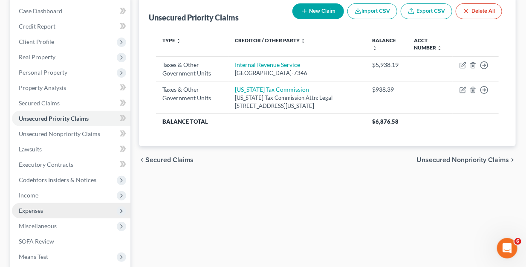
click at [41, 210] on span "Expenses" at bounding box center [31, 210] width 24 height 7
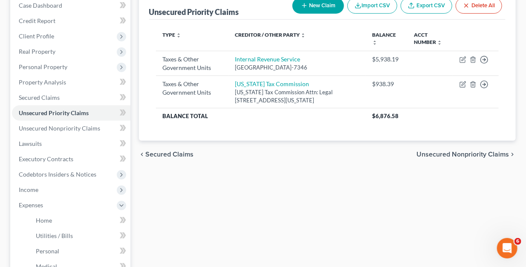
scroll to position [170, 0]
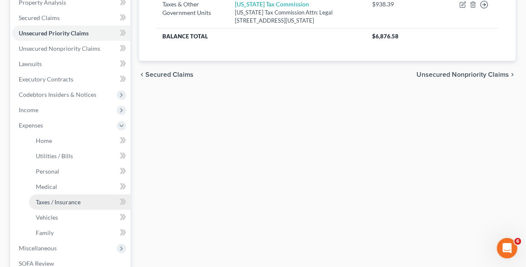
click at [45, 203] on span "Taxes / Insurance" at bounding box center [58, 201] width 45 height 7
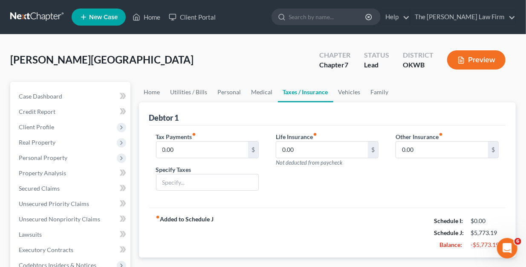
scroll to position [43, 0]
type input "0.00"
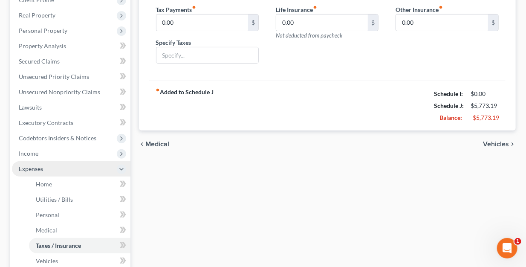
scroll to position [128, 0]
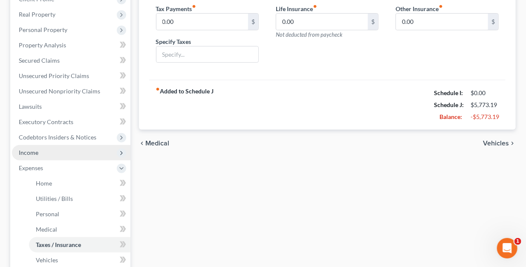
click at [40, 155] on span "Income" at bounding box center [71, 152] width 118 height 15
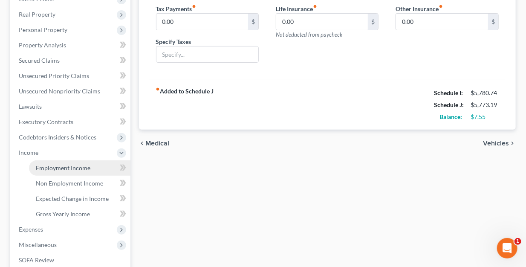
click at [49, 168] on span "Employment Income" at bounding box center [63, 167] width 55 height 7
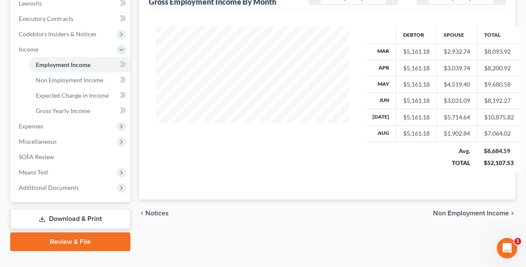
scroll to position [247, 0]
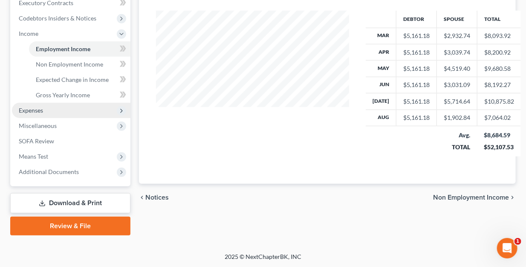
drag, startPoint x: 29, startPoint y: 104, endPoint x: 36, endPoint y: 106, distance: 6.6
click at [31, 105] on span "Expenses" at bounding box center [71, 110] width 118 height 15
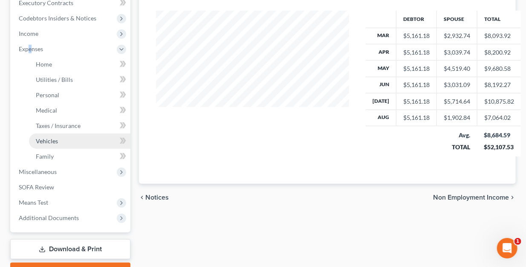
click at [47, 138] on span "Vehicles" at bounding box center [47, 140] width 22 height 7
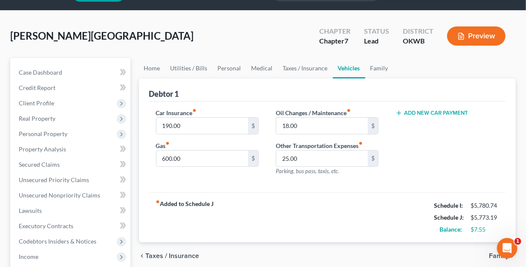
scroll to position [43, 0]
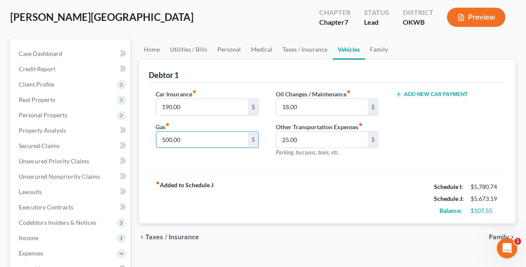
type input "500.00"
click at [266, 165] on div "Car Insurance fiber_manual_record 190.00 $ Gas fiber_manual_record 500.00 $ Oil…" at bounding box center [327, 128] width 357 height 91
click at [296, 50] on link "Taxes / Insurance" at bounding box center [305, 49] width 55 height 20
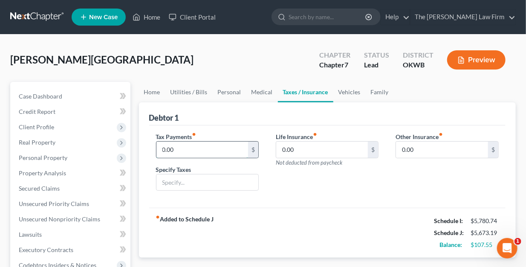
click at [193, 150] on input "0.00" at bounding box center [202, 149] width 92 height 16
type input "250.00"
click at [196, 180] on input "text" at bounding box center [207, 182] width 102 height 16
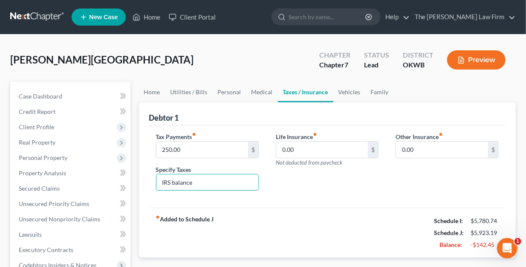
type input "IRS balance"
click at [280, 186] on div "Life Insurance fiber_manual_record 0.00 $ Not deducted from paycheck" at bounding box center [327, 165] width 120 height 66
click at [261, 91] on link "Medical" at bounding box center [262, 92] width 32 height 20
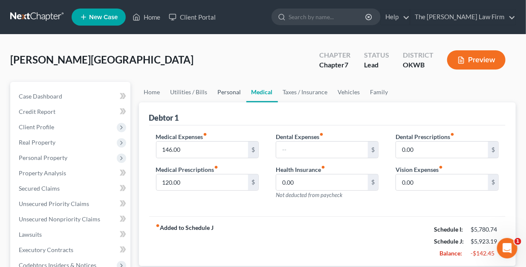
click at [222, 90] on link "Personal" at bounding box center [230, 92] width 34 height 20
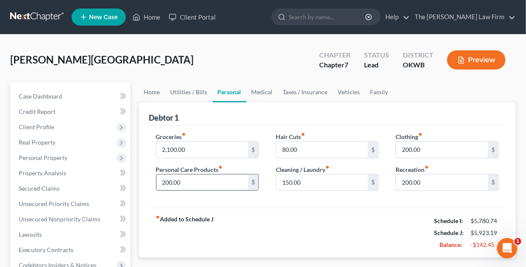
click at [162, 181] on input "200.00" at bounding box center [202, 182] width 92 height 16
type input "150.00"
type input "1,900.00"
click at [266, 203] on div "Groceries fiber_manual_record 1,900.00 $ Personal Care Products fiber_manual_re…" at bounding box center [327, 166] width 357 height 83
click at [288, 196] on div "Groceries fiber_manual_record 1,900.00 $ Personal Care Products fiber_manual_re…" at bounding box center [327, 166] width 357 height 83
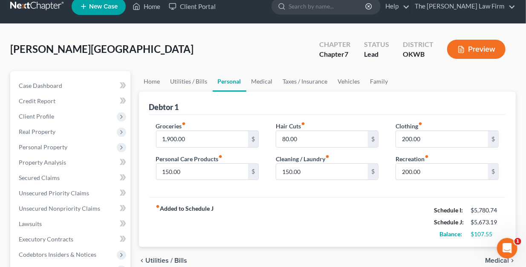
scroll to position [43, 0]
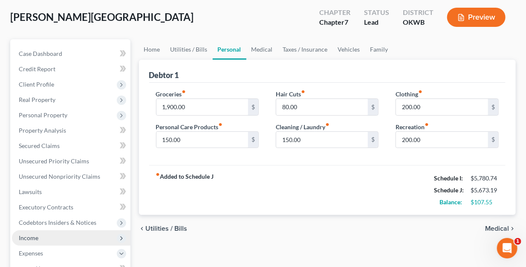
click at [30, 233] on span "Income" at bounding box center [71, 237] width 118 height 15
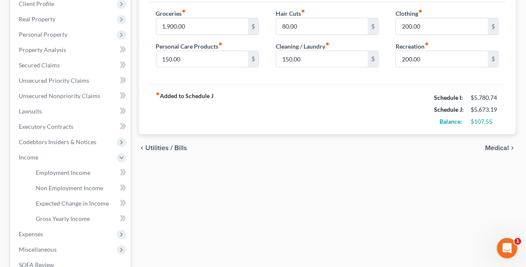
scroll to position [128, 0]
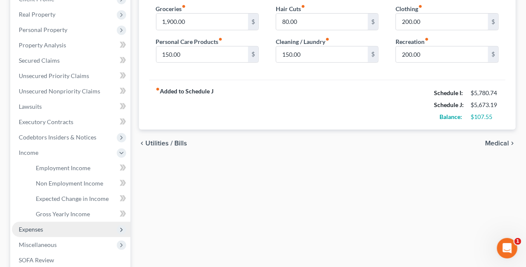
click at [40, 227] on span "Expenses" at bounding box center [31, 228] width 24 height 7
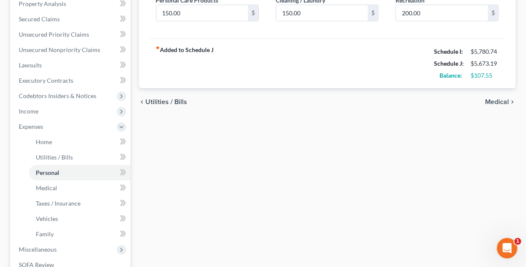
scroll to position [256, 0]
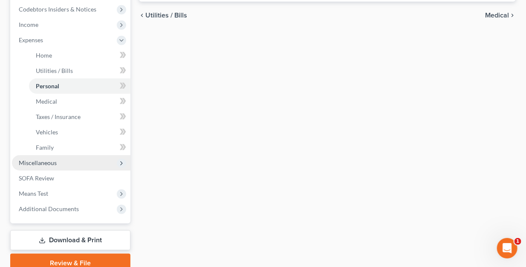
click at [37, 162] on span "Miscellaneous" at bounding box center [38, 162] width 38 height 7
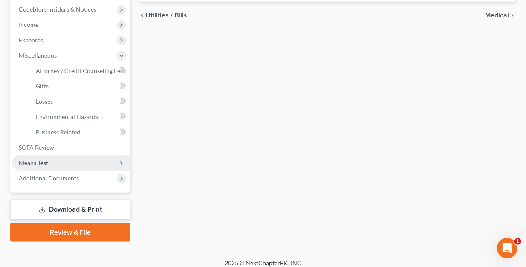
click at [32, 158] on span "Means Test" at bounding box center [71, 162] width 118 height 15
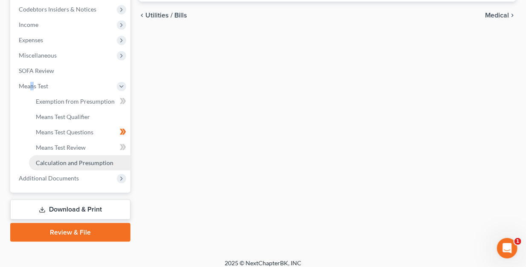
click at [57, 163] on span "Calculation and Presumption" at bounding box center [75, 162] width 78 height 7
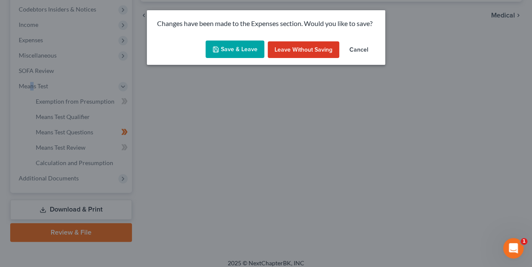
click at [233, 46] on button "Save & Leave" at bounding box center [235, 49] width 59 height 18
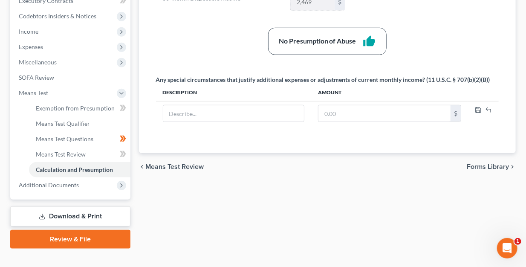
scroll to position [256, 0]
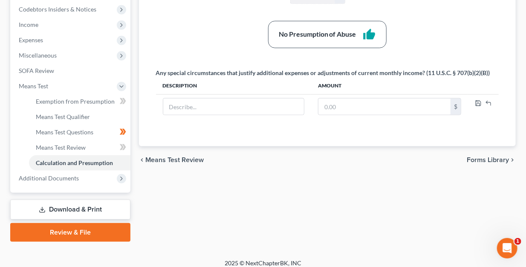
click at [485, 157] on span "Forms Library" at bounding box center [487, 159] width 42 height 7
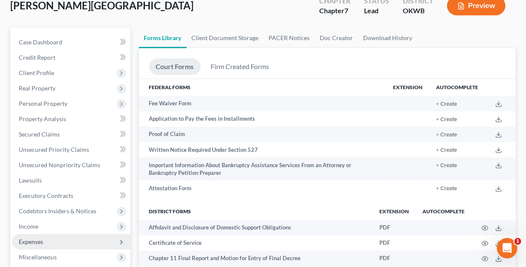
scroll to position [256, 0]
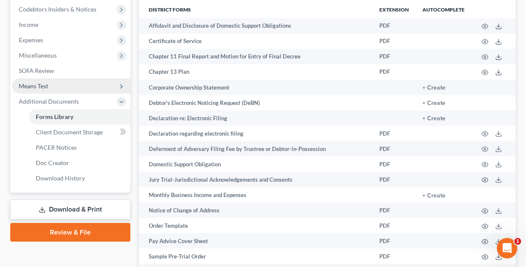
click at [32, 81] on span "Means Test" at bounding box center [71, 85] width 118 height 15
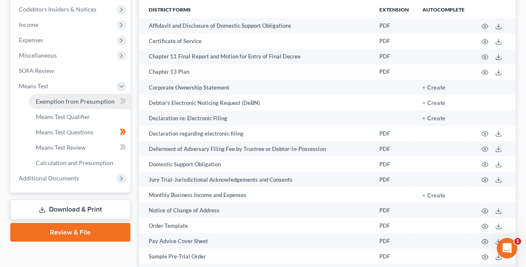
click at [55, 103] on span "Exemption from Presumption" at bounding box center [75, 101] width 79 height 7
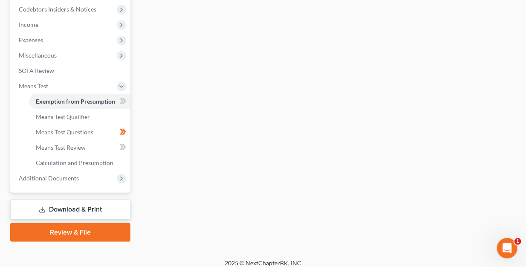
radio input "true"
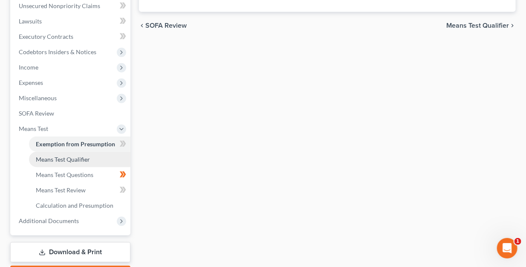
click at [52, 157] on span "Means Test Qualifier" at bounding box center [63, 158] width 54 height 7
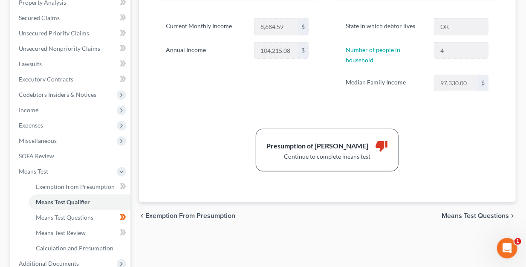
scroll to position [213, 0]
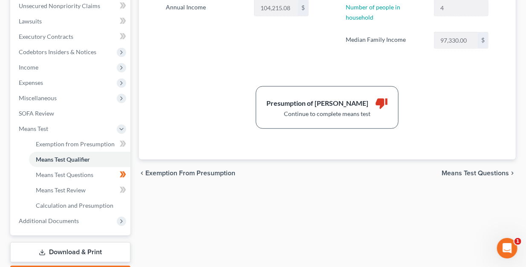
click at [472, 173] on span "Means Test Questions" at bounding box center [474, 173] width 67 height 7
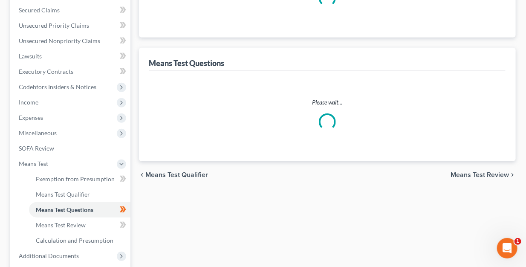
scroll to position [46, 0]
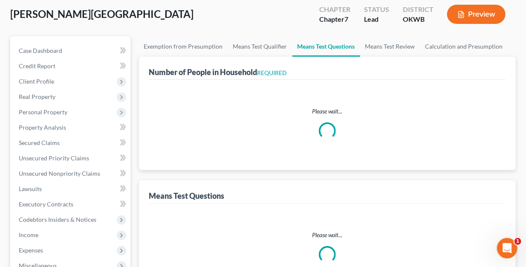
select select "3"
select select "1"
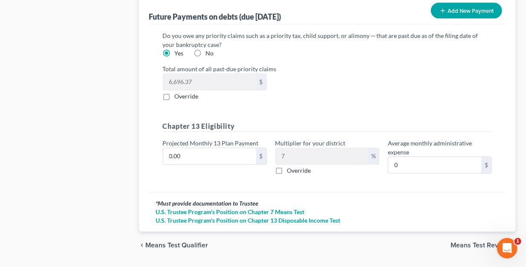
scroll to position [943, 0]
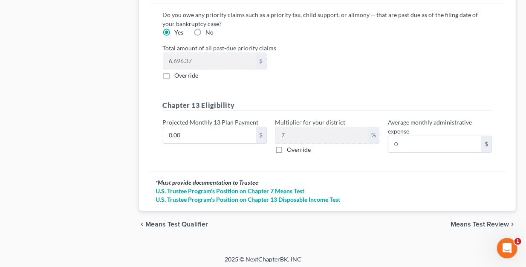
click at [479, 221] on span "Means Test Review" at bounding box center [479, 224] width 58 height 7
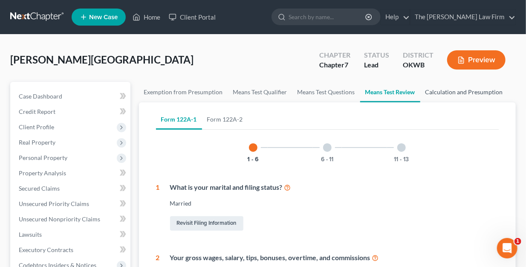
click at [490, 83] on link "Calculation and Presumption" at bounding box center [464, 92] width 88 height 20
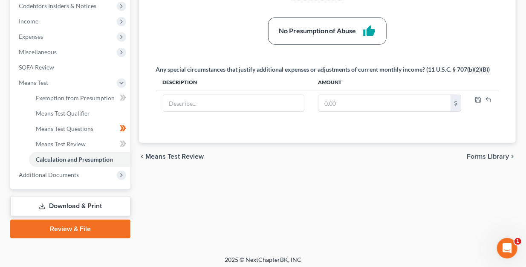
scroll to position [262, 0]
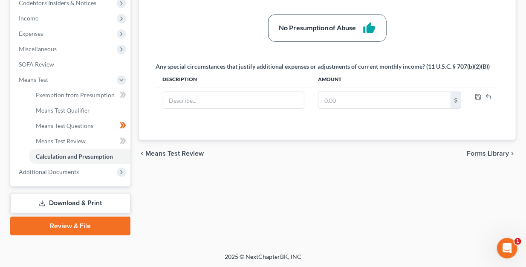
click at [60, 203] on link "Download & Print" at bounding box center [70, 203] width 120 height 20
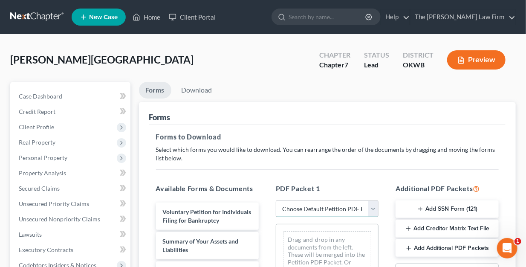
click at [371, 208] on select "Choose Default Petition PDF Packet Complete Bankruptcy Petition (all forms and …" at bounding box center [327, 208] width 103 height 17
select select "0"
click at [276, 200] on select "Choose Default Petition PDF Packet Complete Bankruptcy Petition (all forms and …" at bounding box center [327, 208] width 103 height 17
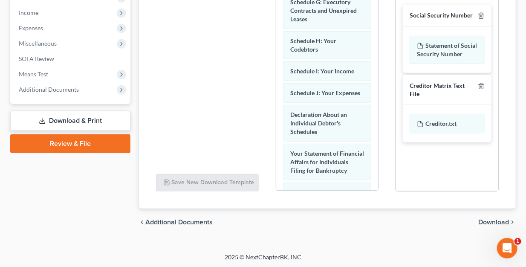
scroll to position [170, 0]
click at [495, 219] on span "Download" at bounding box center [493, 222] width 31 height 7
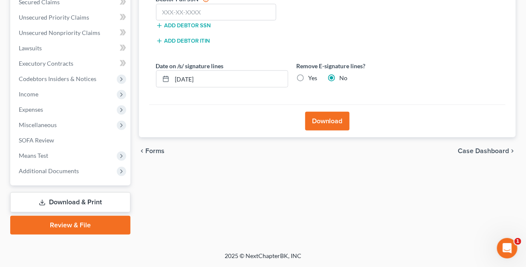
scroll to position [185, 0]
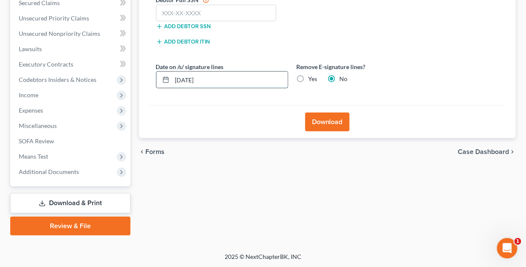
drag, startPoint x: 225, startPoint y: 81, endPoint x: 177, endPoint y: 79, distance: 47.7
click at [177, 79] on input "09/10/2025" at bounding box center [229, 80] width 115 height 16
type input "0"
click at [308, 78] on label "Yes" at bounding box center [312, 79] width 9 height 9
click at [312, 78] on input "Yes" at bounding box center [315, 78] width 6 height 6
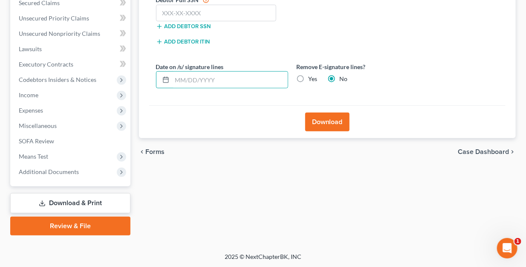
radio input "true"
radio input "false"
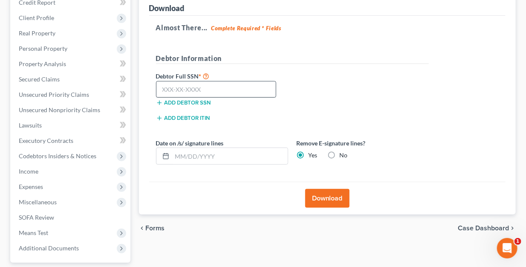
scroll to position [100, 0]
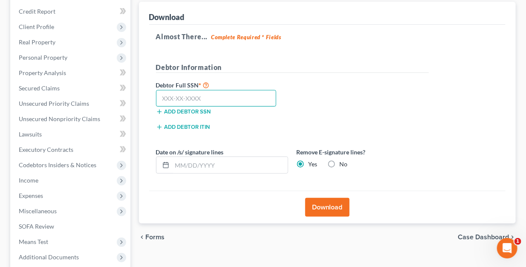
click at [210, 96] on input "text" at bounding box center [216, 98] width 121 height 17
type input "4"
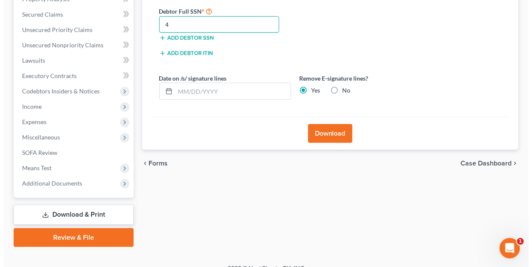
scroll to position [185, 0]
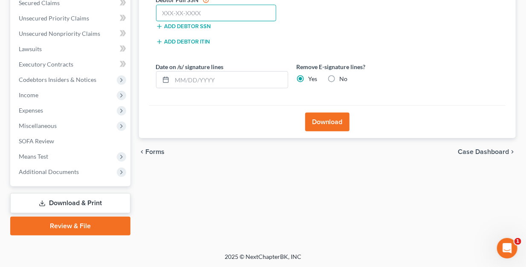
type input "8"
type input "541-84-8042"
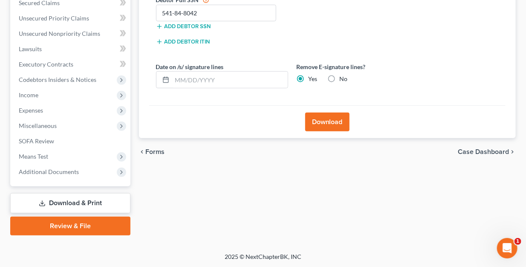
click at [322, 122] on button "Download" at bounding box center [327, 121] width 44 height 19
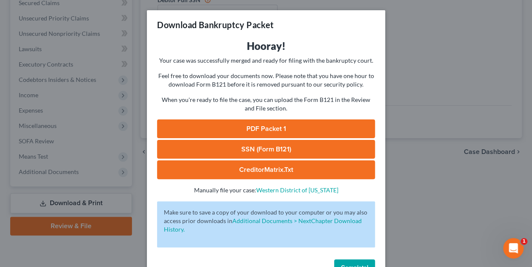
click at [270, 128] on link "PDF Packet 1" at bounding box center [266, 128] width 218 height 19
click at [259, 149] on link "SSN (Form B121)" at bounding box center [266, 149] width 218 height 19
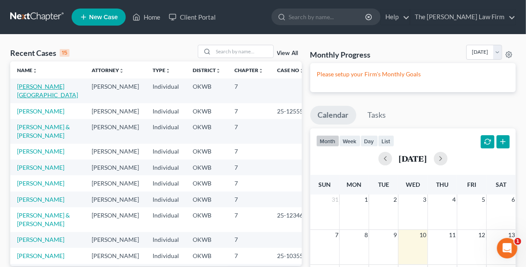
click at [32, 84] on link "[PERSON_NAME][GEOGRAPHIC_DATA]" at bounding box center [47, 91] width 61 height 16
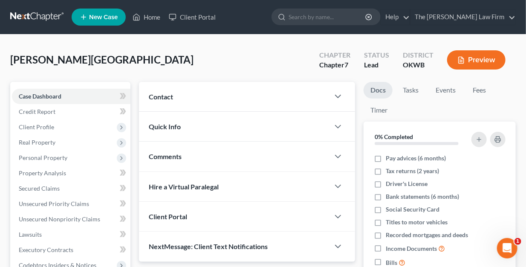
scroll to position [170, 0]
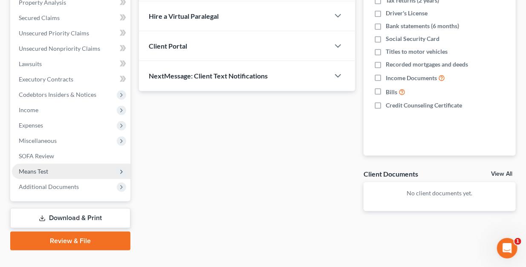
click at [44, 173] on span "Means Test" at bounding box center [33, 170] width 29 height 7
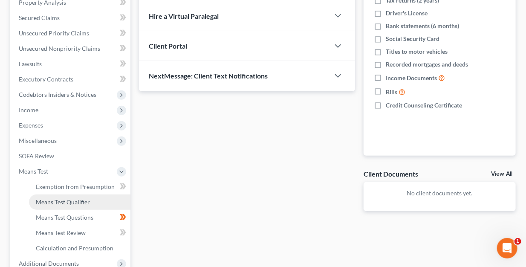
click at [59, 201] on span "Means Test Qualifier" at bounding box center [63, 201] width 54 height 7
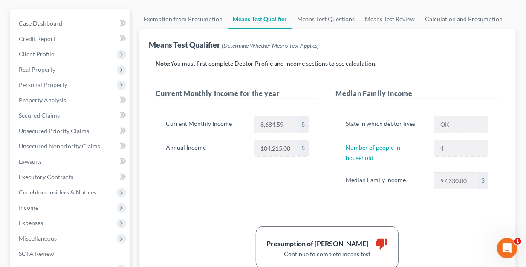
scroll to position [213, 0]
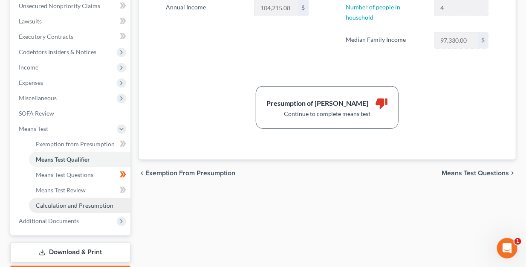
drag, startPoint x: 67, startPoint y: 204, endPoint x: 75, endPoint y: 204, distance: 8.1
click at [67, 204] on span "Calculation and Presumption" at bounding box center [75, 204] width 78 height 7
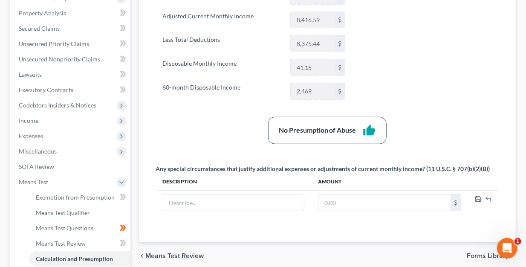
scroll to position [170, 0]
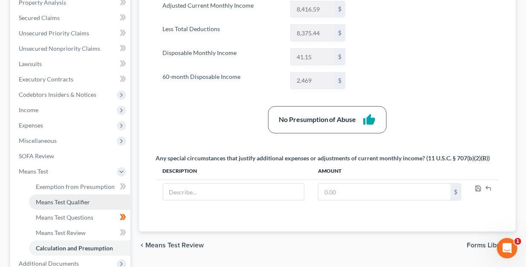
click at [52, 201] on span "Means Test Qualifier" at bounding box center [63, 201] width 54 height 7
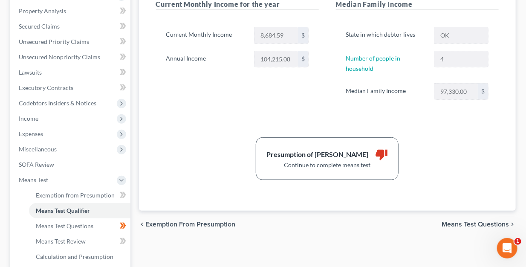
scroll to position [170, 0]
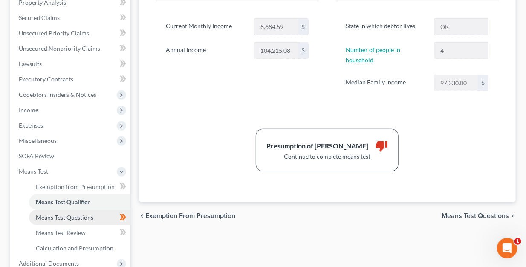
click at [69, 219] on span "Means Test Questions" at bounding box center [65, 216] width 58 height 7
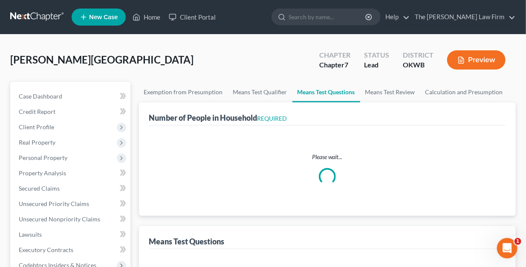
select select "3"
select select "1"
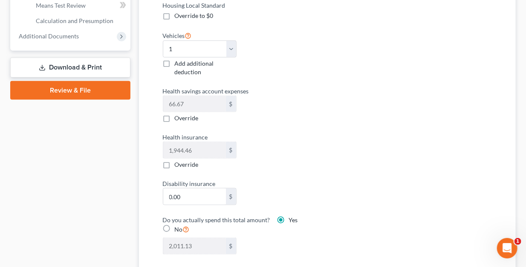
scroll to position [554, 0]
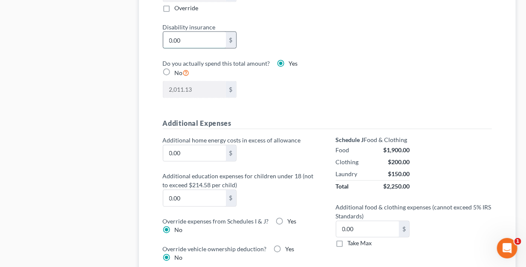
click at [193, 36] on input "0.00" at bounding box center [194, 40] width 63 height 16
type input "1"
type input "2,012.13"
type input "10"
type input "2,021.13"
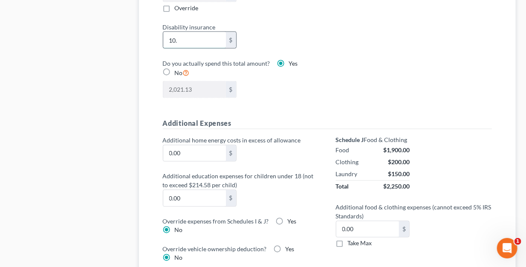
type input "10.6"
type input "2,021.73"
type input "10."
type input "2,021.13"
type input "10.3"
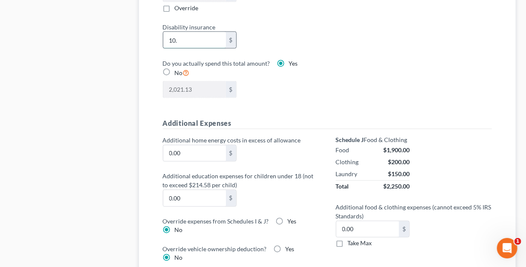
type input "2,021.43"
type input "10.36"
type input "2,021.49"
type input "10.36"
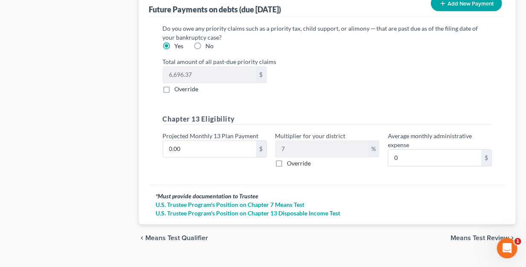
scroll to position [943, 0]
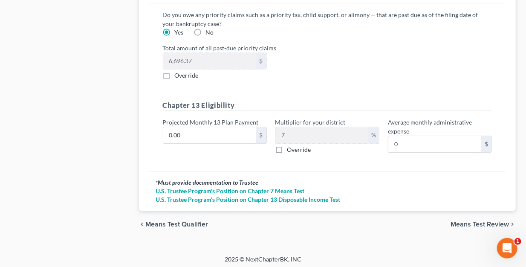
click at [495, 221] on span "Means Test Review" at bounding box center [479, 224] width 58 height 7
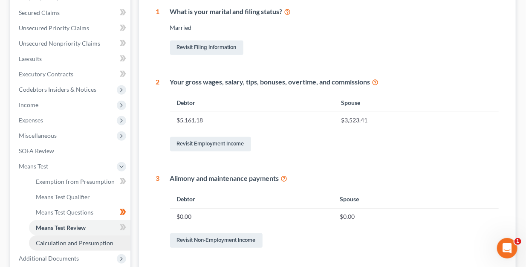
scroll to position [256, 0]
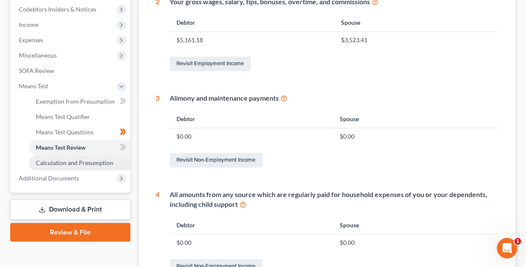
click at [72, 159] on span "Calculation and Presumption" at bounding box center [75, 162] width 78 height 7
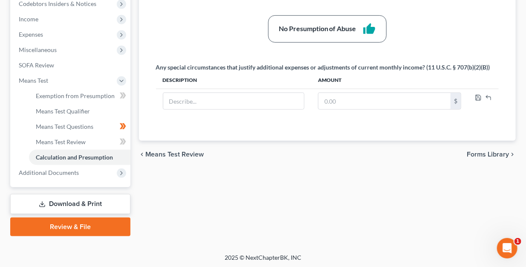
scroll to position [262, 0]
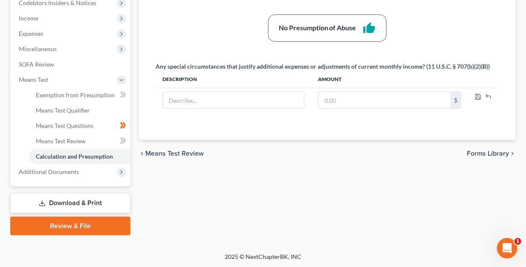
click at [67, 200] on link "Download & Print" at bounding box center [70, 203] width 120 height 20
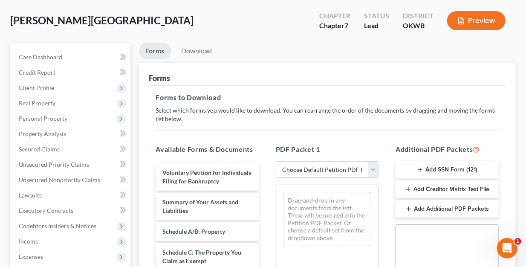
scroll to position [85, 0]
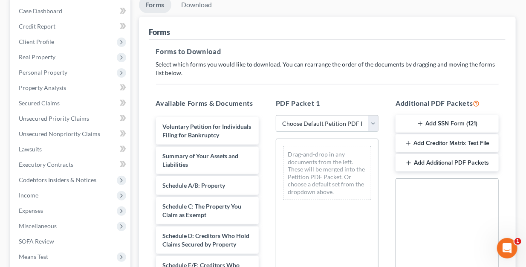
click at [374, 121] on select "Choose Default Petition PDF Packet Complete Bankruptcy Petition (all forms and …" at bounding box center [327, 123] width 103 height 17
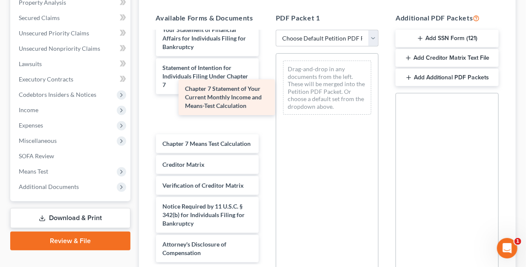
scroll to position [296, 0]
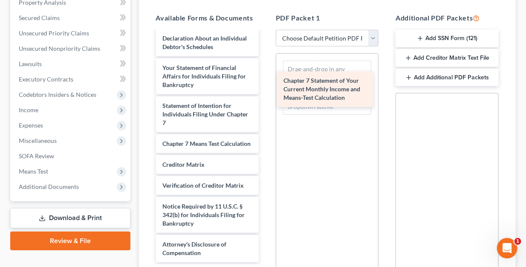
drag, startPoint x: 187, startPoint y: 104, endPoint x: 308, endPoint y: 88, distance: 122.0
click at [265, 88] on div "Chapter 7 Statement of Your Current Monthly Income and Means-Test Calculation V…" at bounding box center [207, 15] width 116 height 493
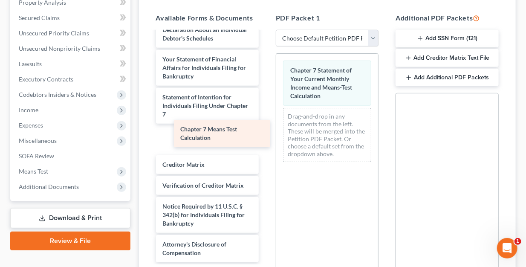
scroll to position [267, 0]
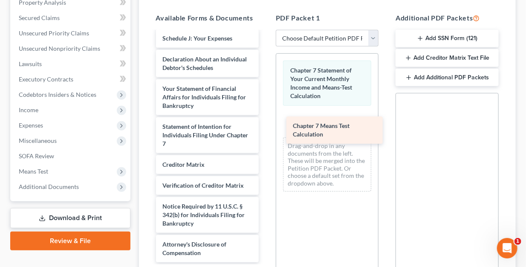
drag, startPoint x: 200, startPoint y: 135, endPoint x: 331, endPoint y: 127, distance: 130.6
click at [265, 127] on div "Chapter 7 Means Test Calculation Voluntary Petition for Individuals Filing for …" at bounding box center [207, 26] width 116 height 472
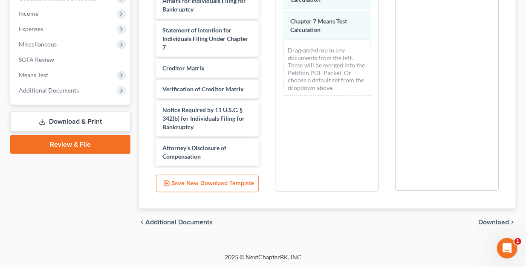
scroll to position [267, 0]
click at [505, 224] on span "Download" at bounding box center [493, 221] width 31 height 7
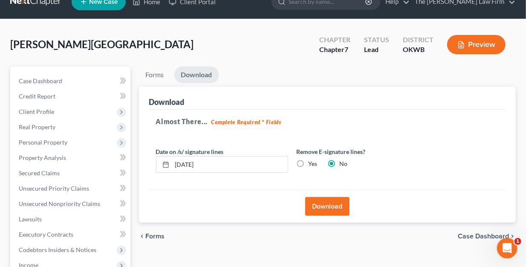
scroll to position [15, 0]
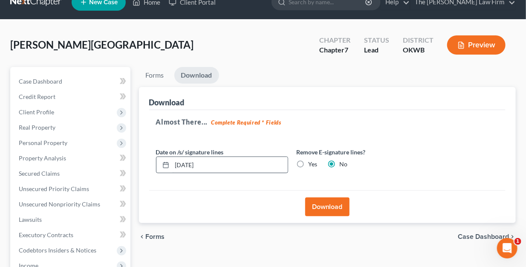
drag, startPoint x: 298, startPoint y: 164, endPoint x: 286, endPoint y: 161, distance: 12.4
click at [308, 164] on label "Yes" at bounding box center [312, 164] width 9 height 9
click at [312, 164] on input "Yes" at bounding box center [315, 163] width 6 height 6
radio input "true"
radio input "false"
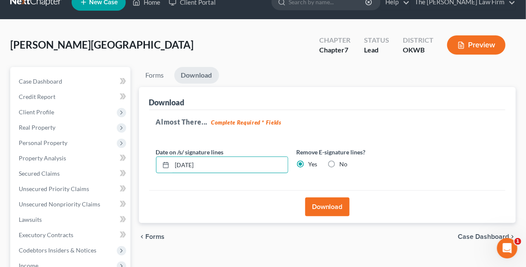
drag, startPoint x: 237, startPoint y: 164, endPoint x: 118, endPoint y: 160, distance: 119.3
click at [115, 160] on div "Petition Navigation Case Dashboard Payments Invoices Payments Payments Credit R…" at bounding box center [263, 236] width 514 height 339
click at [335, 203] on button "Download" at bounding box center [327, 206] width 44 height 19
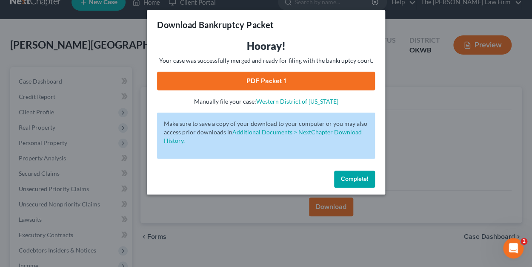
click at [263, 77] on link "PDF Packet 1" at bounding box center [266, 81] width 218 height 19
click at [353, 178] on span "Complete!" at bounding box center [354, 178] width 27 height 7
